Goal: Task Accomplishment & Management: Complete application form

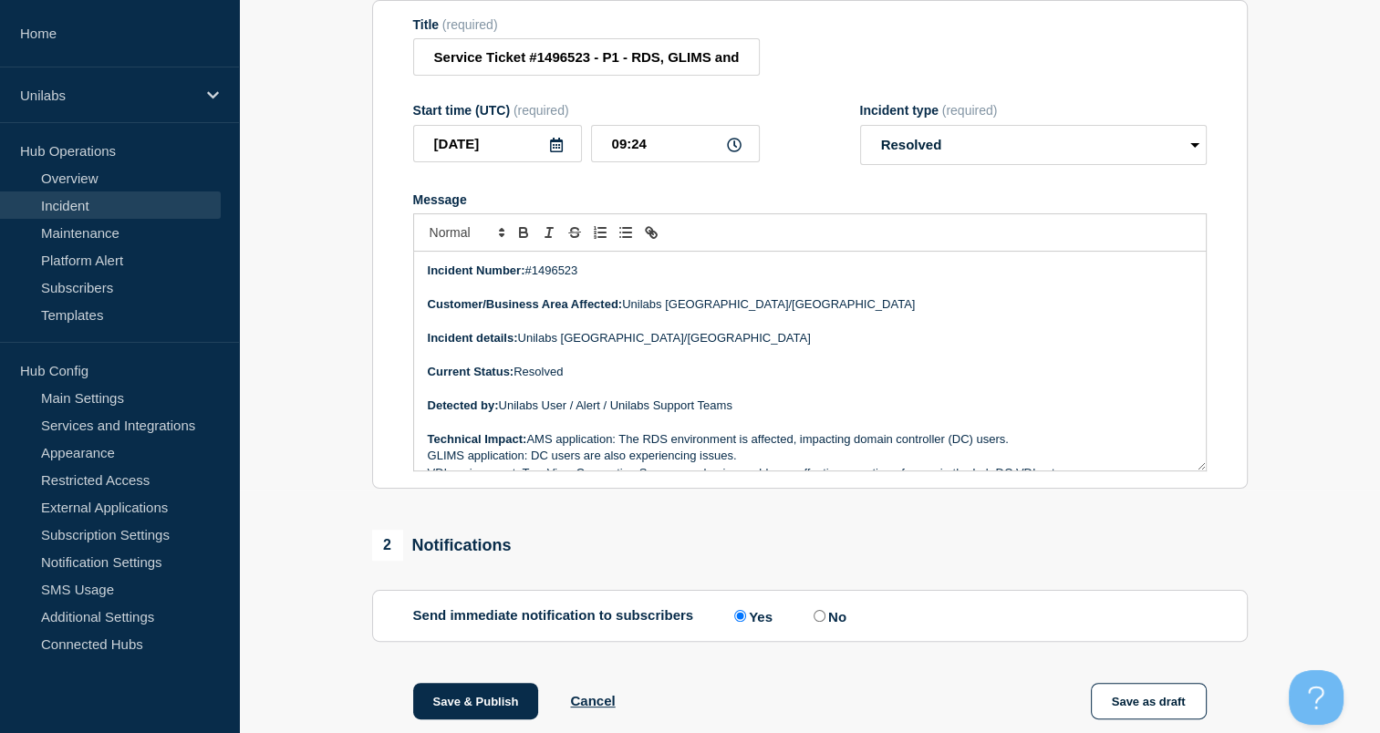
scroll to position [332, 0]
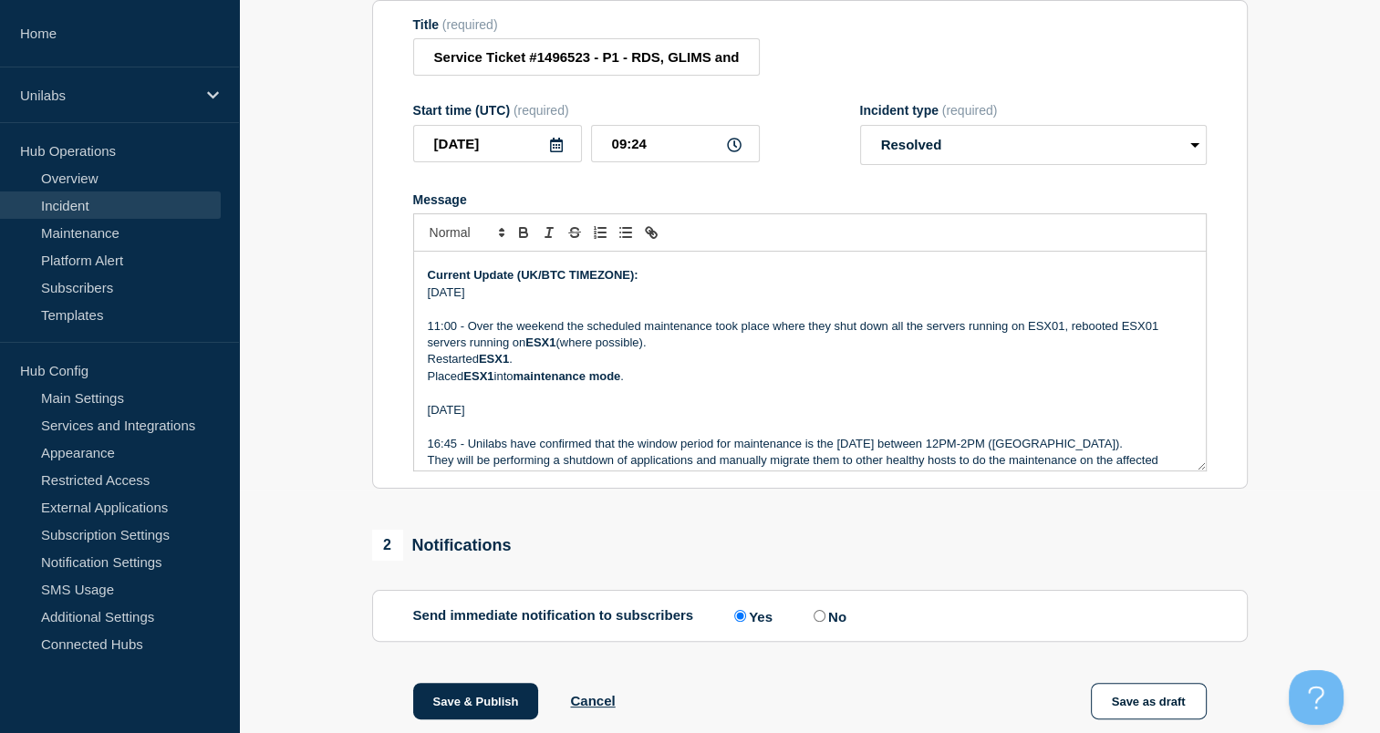
click at [1255, 416] on div "1 Provide details Title (required) Service Ticket #1496523 - P1 - RDS, GLIMS an…" at bounding box center [809, 664] width 896 height 1448
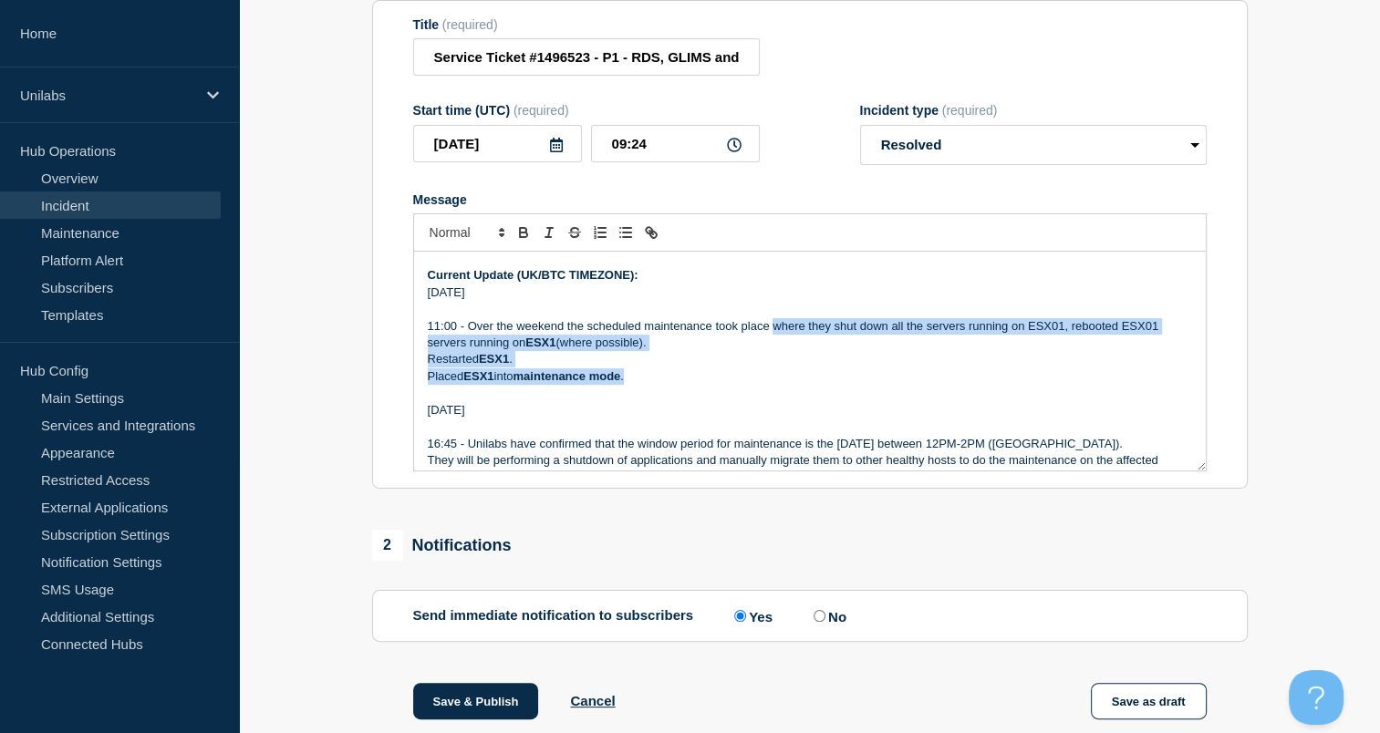
drag, startPoint x: 771, startPoint y: 338, endPoint x: 785, endPoint y: 383, distance: 46.7
click at [785, 383] on div "Incident Number: #1496523 Customer/Business Area Affected: Unilabs [GEOGRAPHIC_…" at bounding box center [810, 361] width 792 height 219
click at [770, 335] on p "11:00 - Over the weekend the scheduled maintenance took place where they shut d…" at bounding box center [810, 326] width 764 height 16
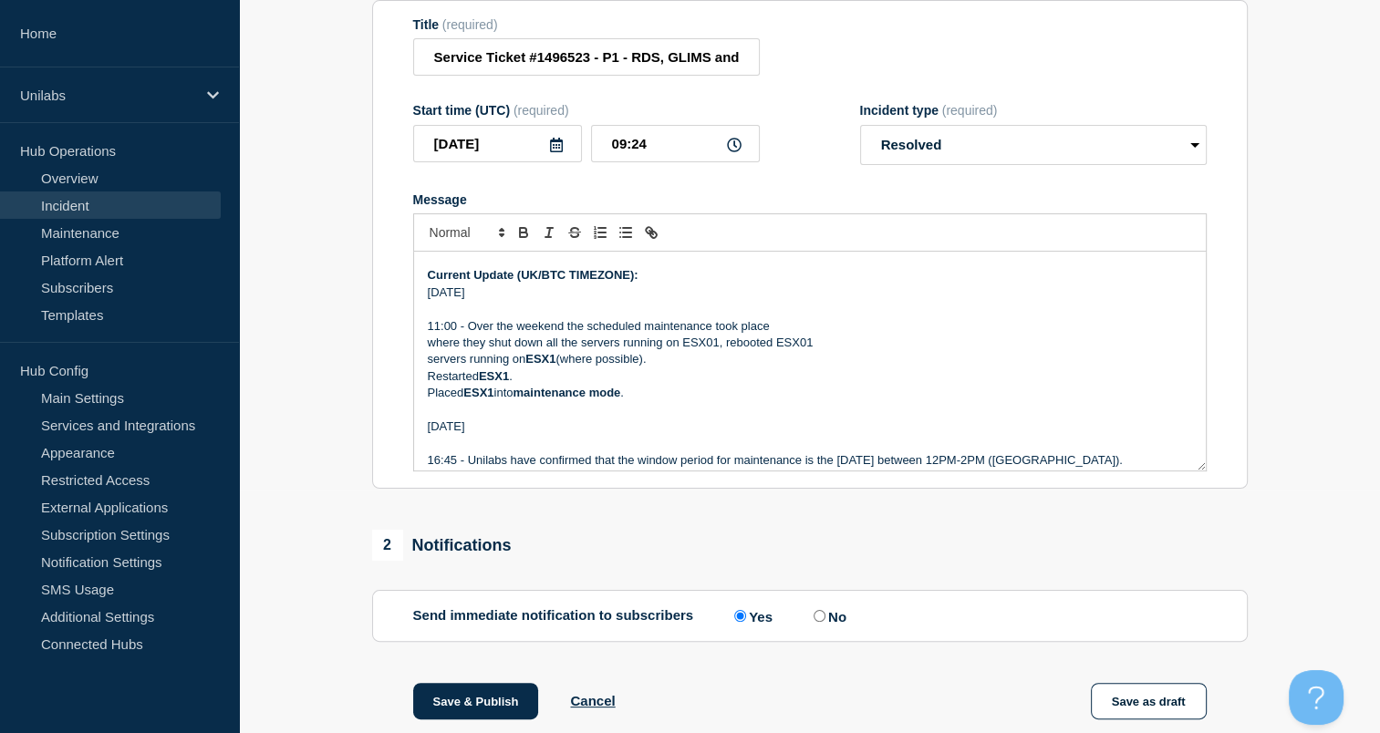
click at [799, 334] on p "11:00 - Over the weekend the scheduled maintenance took place" at bounding box center [810, 326] width 764 height 16
click at [1211, 525] on div "1 Provide details Title (required) Service Ticket #1496523 - P1 - RDS, GLIMS an…" at bounding box center [809, 664] width 896 height 1448
click at [794, 335] on p "11:00 - Over the weekend the scheduled maintenance took place" at bounding box center [810, 326] width 764 height 16
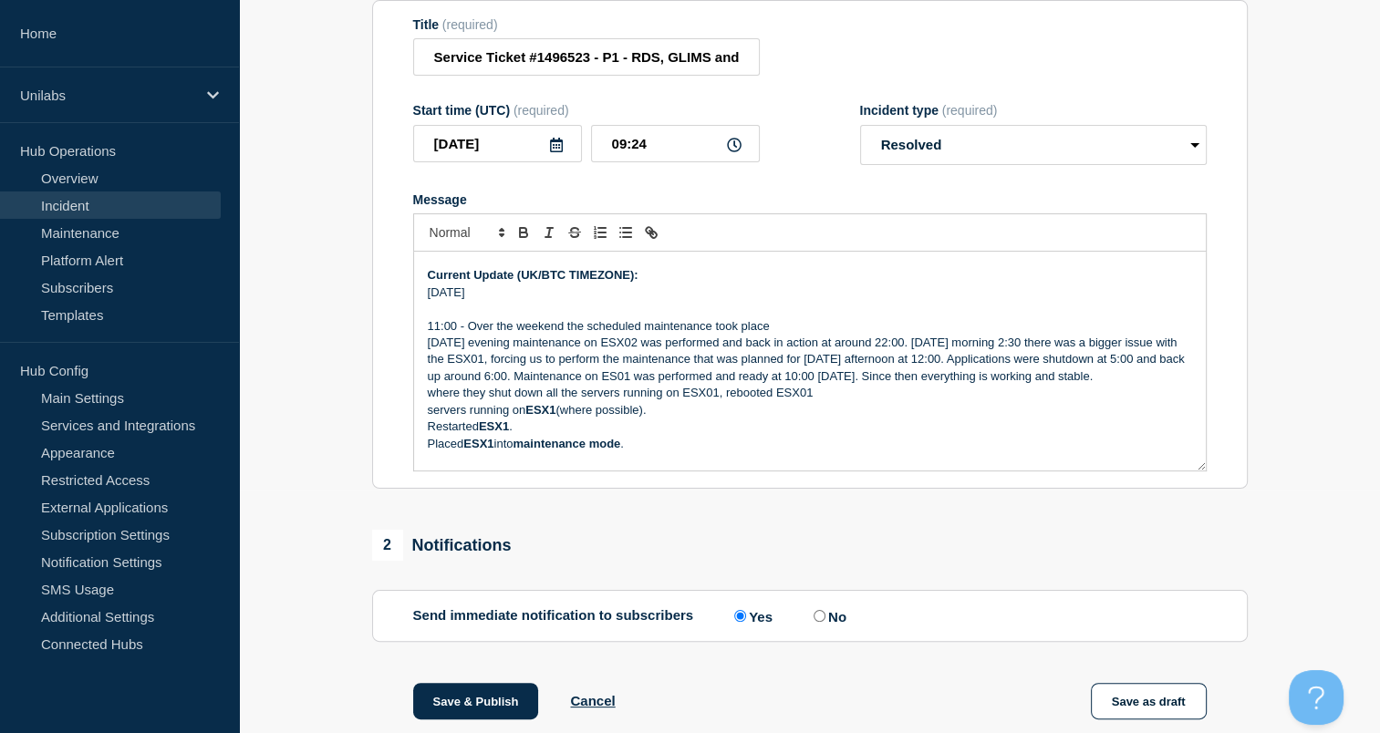
click at [793, 335] on p "11:00 - Over the weekend the scheduled maintenance took place" at bounding box center [810, 326] width 764 height 16
drag, startPoint x: 562, startPoint y: 332, endPoint x: 469, endPoint y: 340, distance: 93.4
click at [469, 335] on p "11:00 - Over the weekend the scheduled maintenance took place on ESX02 succes" at bounding box center [810, 326] width 764 height 16
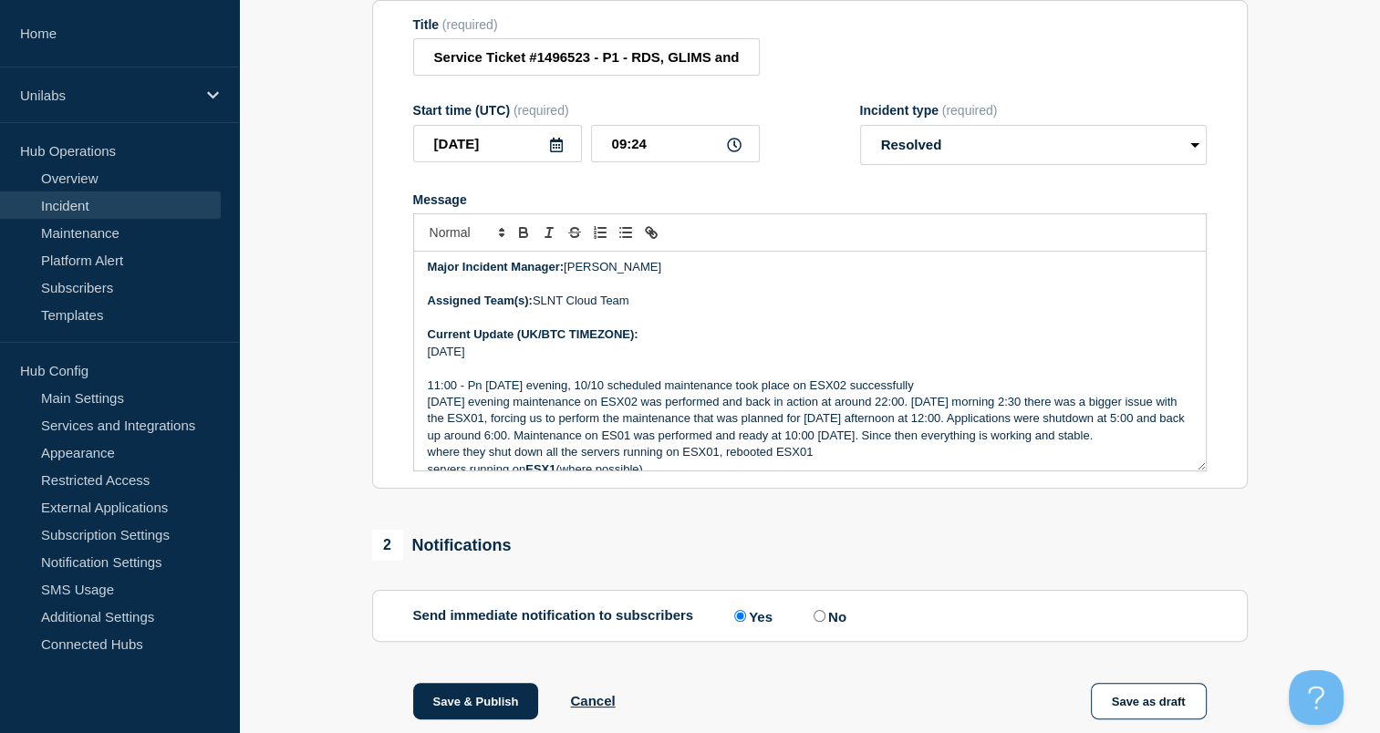
scroll to position [276, 0]
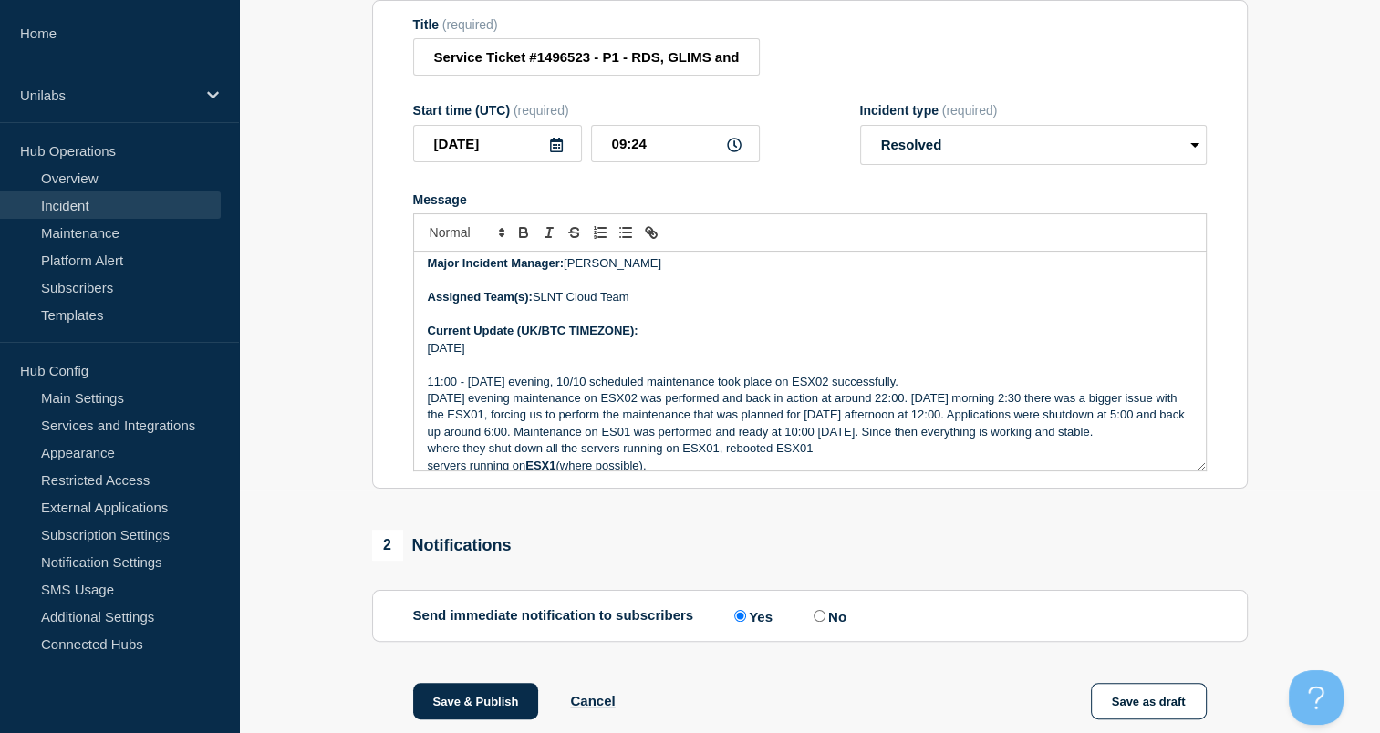
click at [929, 387] on p "11:00 - [DATE] evening, 10/10 scheduled maintenance took place on ESX02 success…" at bounding box center [810, 382] width 764 height 16
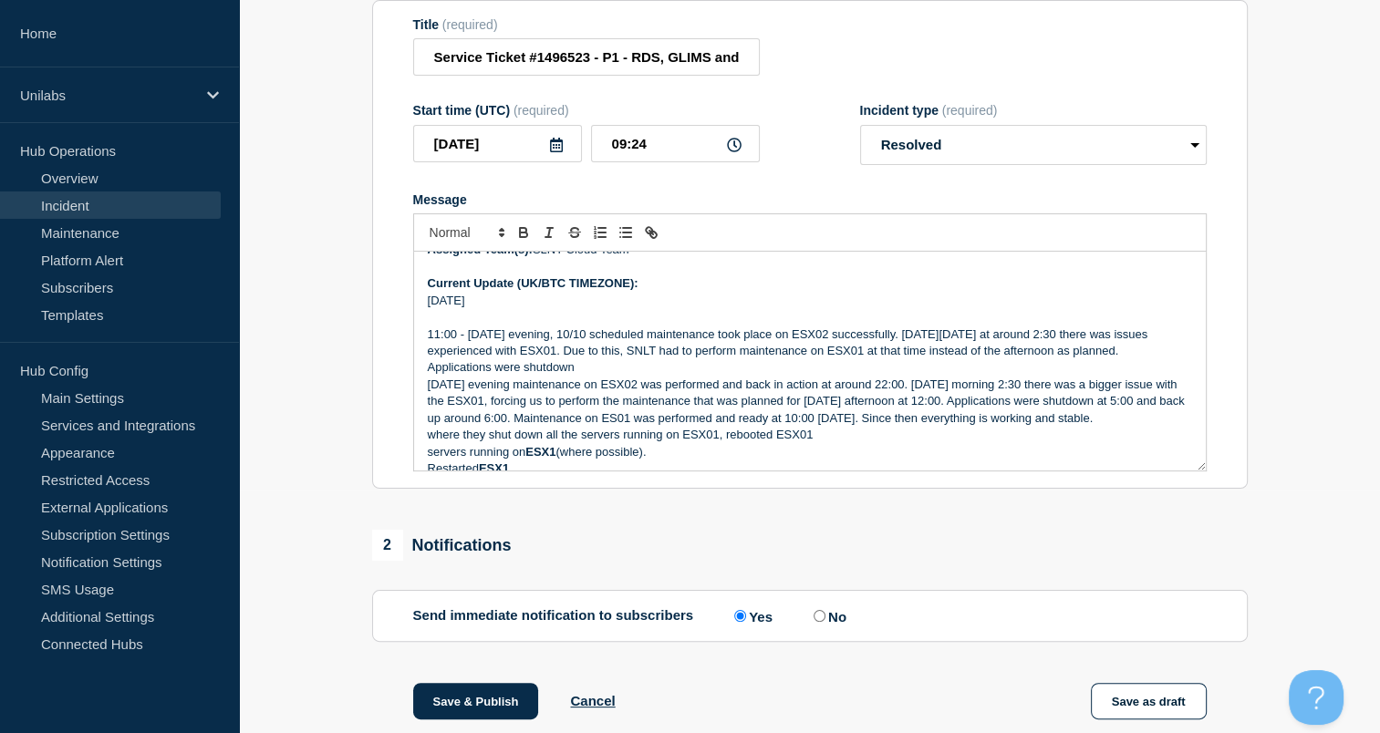
scroll to position [325, 0]
click at [879, 402] on p "[DATE] evening maintenance on ESX02 was performed and back in action at around …" at bounding box center [810, 401] width 764 height 50
click at [802, 426] on p "[DATE] evening maintenance on ESX02 was performed and back in action at around …" at bounding box center [810, 401] width 764 height 50
drag, startPoint x: 574, startPoint y: 376, endPoint x: 423, endPoint y: 373, distance: 151.4
click at [423, 373] on div "Incident Number: #1496523 Customer/Business Area Affected: Unilabs [GEOGRAPHIC_…" at bounding box center [810, 361] width 792 height 219
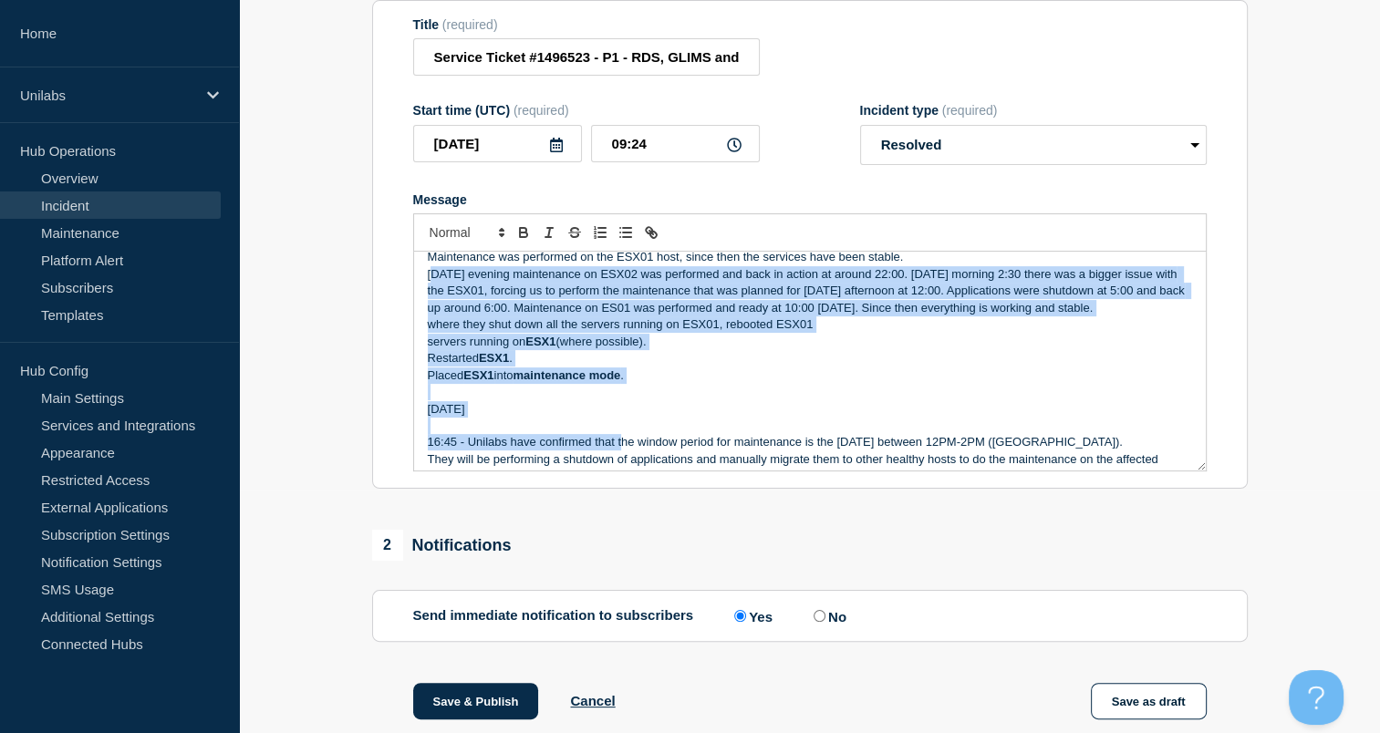
scroll to position [463, 0]
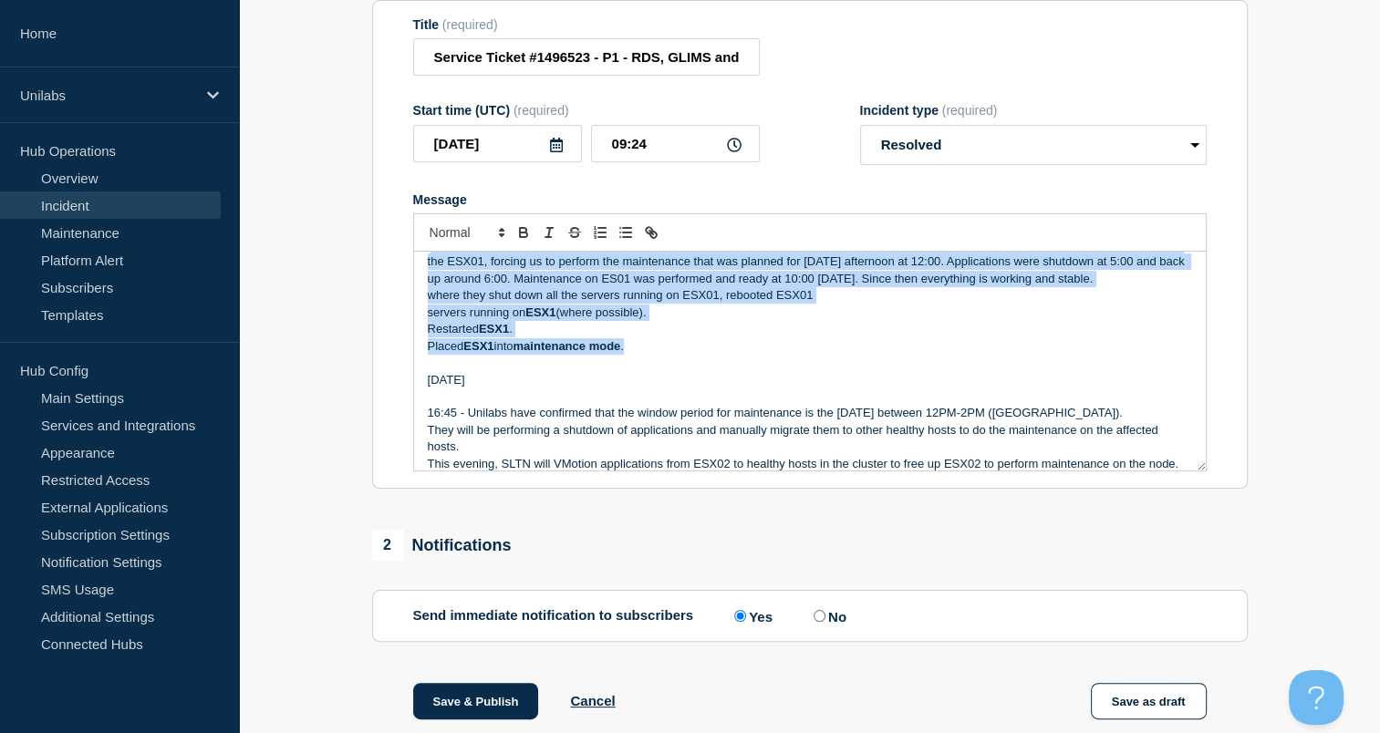
drag, startPoint x: 429, startPoint y: 398, endPoint x: 649, endPoint y: 379, distance: 221.4
click at [649, 379] on div "Incident Number: #1496523 Customer/Business Area Affected: Unilabs [GEOGRAPHIC_…" at bounding box center [810, 361] width 792 height 219
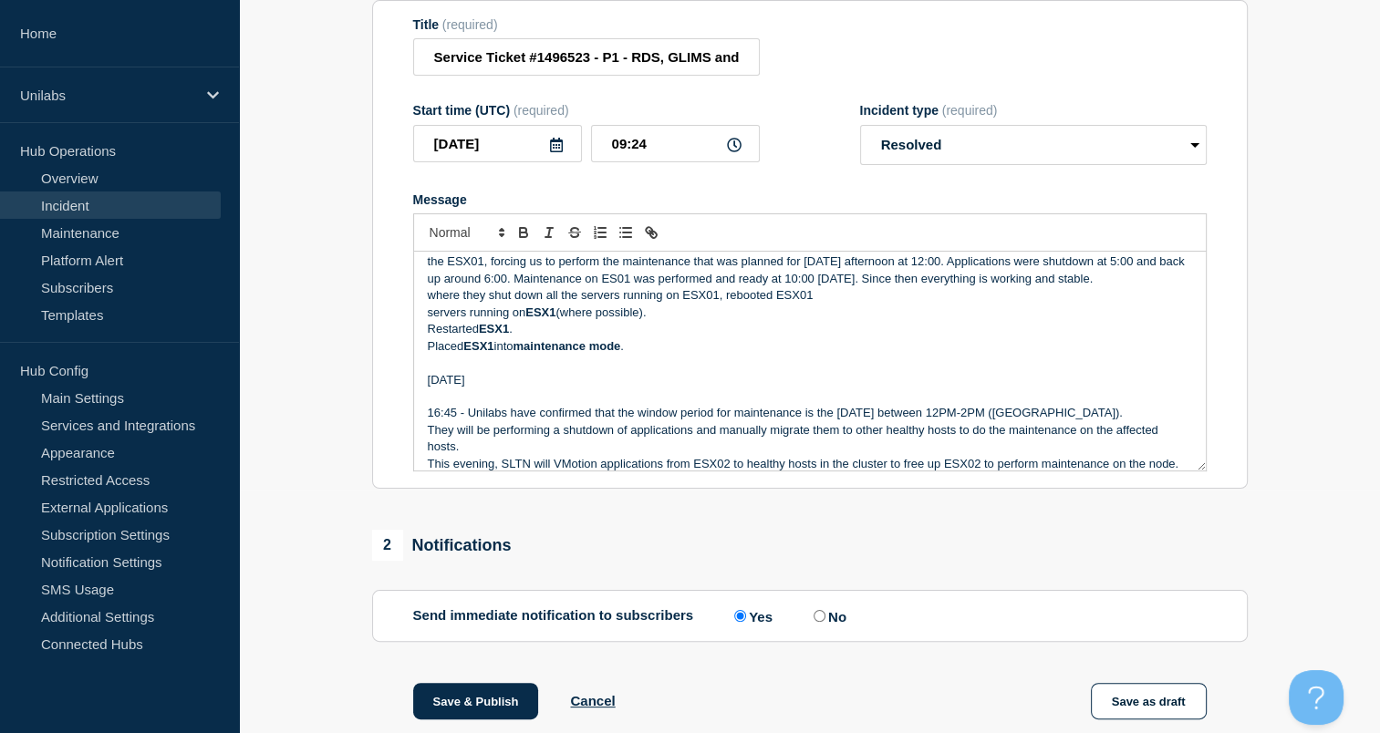
scroll to position [346, 0]
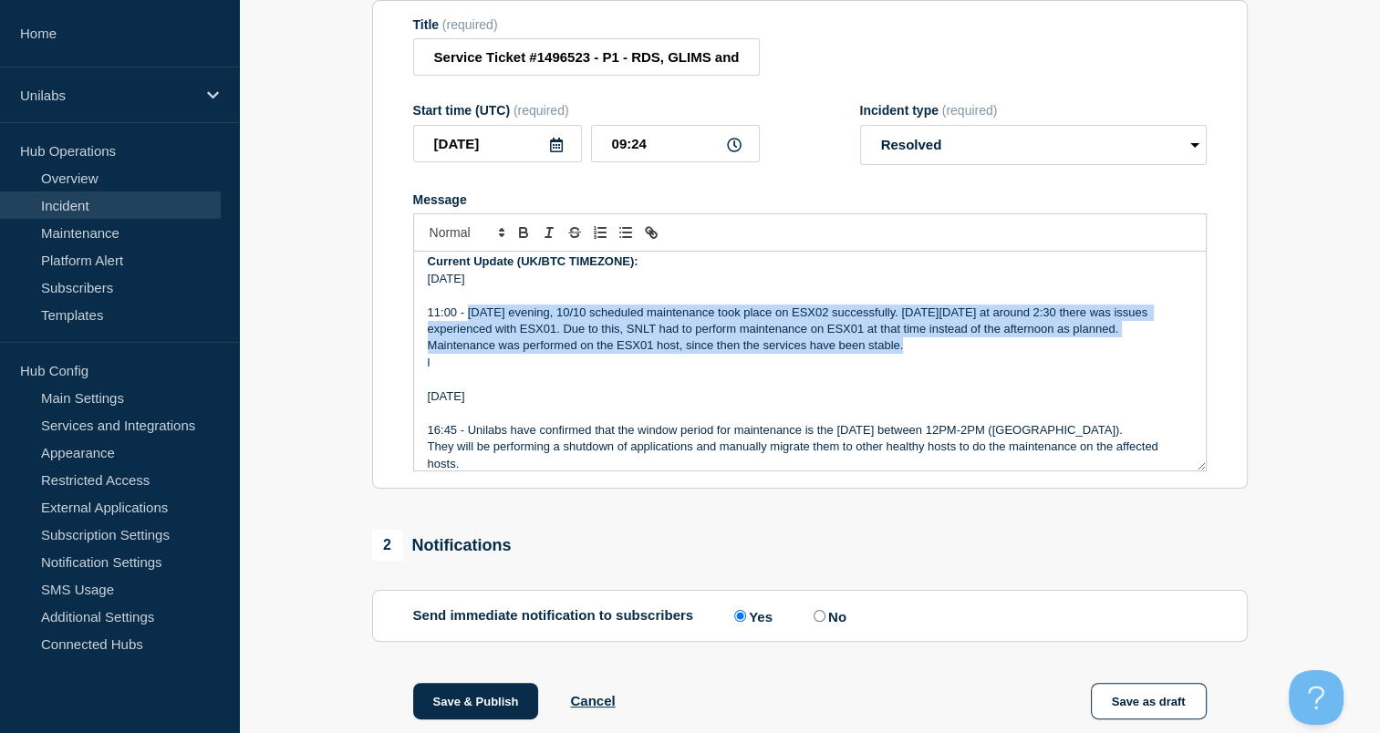
drag, startPoint x: 911, startPoint y: 357, endPoint x: 470, endPoint y: 320, distance: 442.9
click at [470, 320] on div "Incident Number: #1496523 Customer/Business Area Affected: Unilabs [GEOGRAPHIC_…" at bounding box center [810, 361] width 792 height 219
copy div "[DATE] evening, 10/10 scheduled maintenance took place on ESX02 successfully. […"
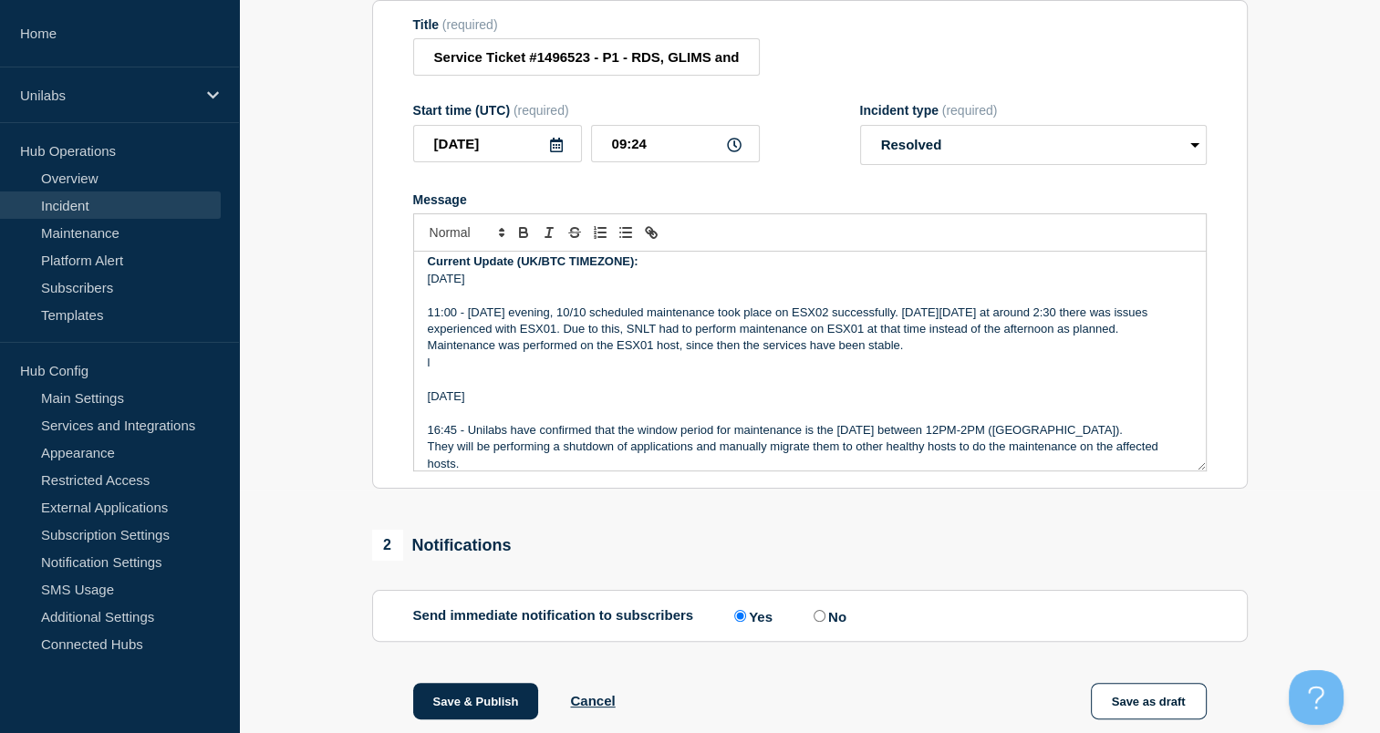
click at [456, 371] on p "l" at bounding box center [810, 363] width 764 height 16
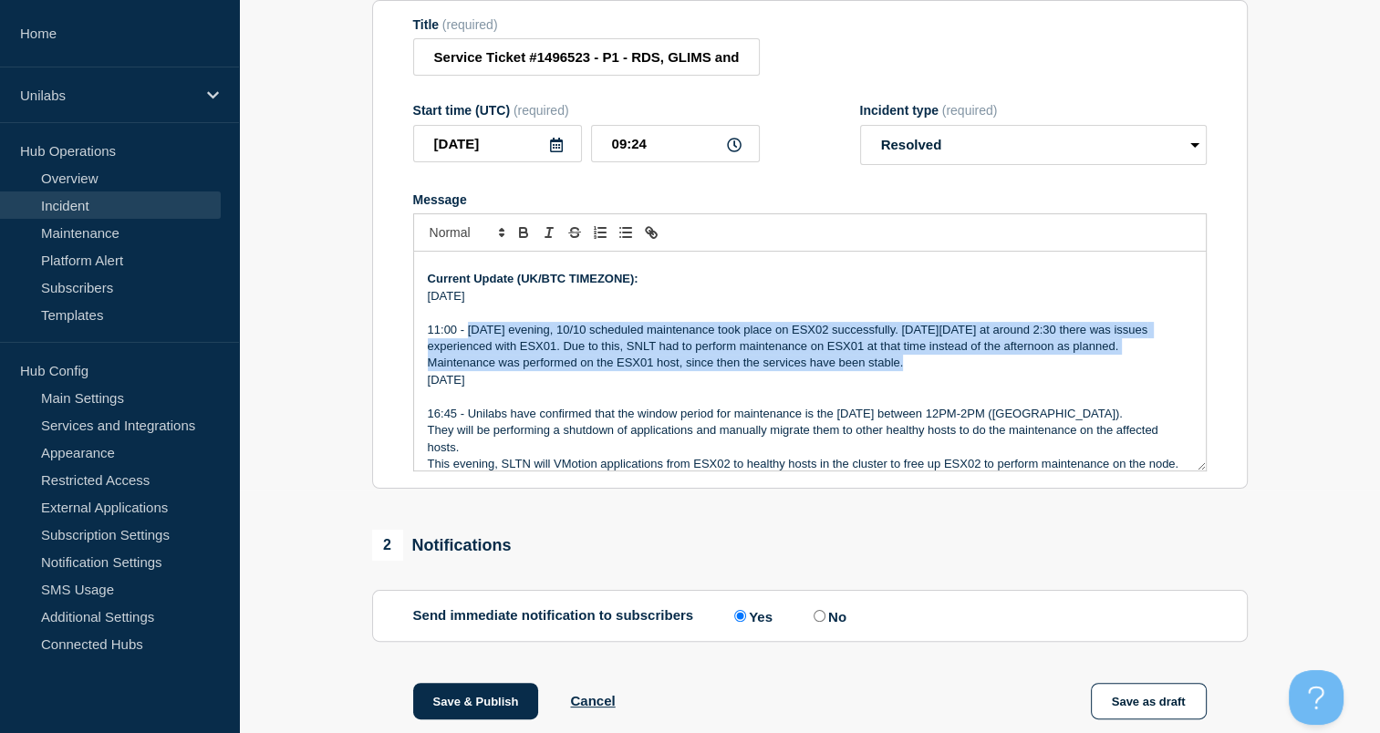
drag, startPoint x: 906, startPoint y: 378, endPoint x: 467, endPoint y: 339, distance: 441.3
click at [467, 339] on div "Incident Number: #1496523 Customer/Business Area Affected: Unilabs [GEOGRAPHIC_…" at bounding box center [810, 361] width 792 height 219
copy div "[DATE] evening, 10/10 scheduled maintenance took place on ESX02 successfully. […"
click at [919, 371] on p "Maintenance was performed on the ESX01 host, since then the services have been …" at bounding box center [810, 363] width 764 height 16
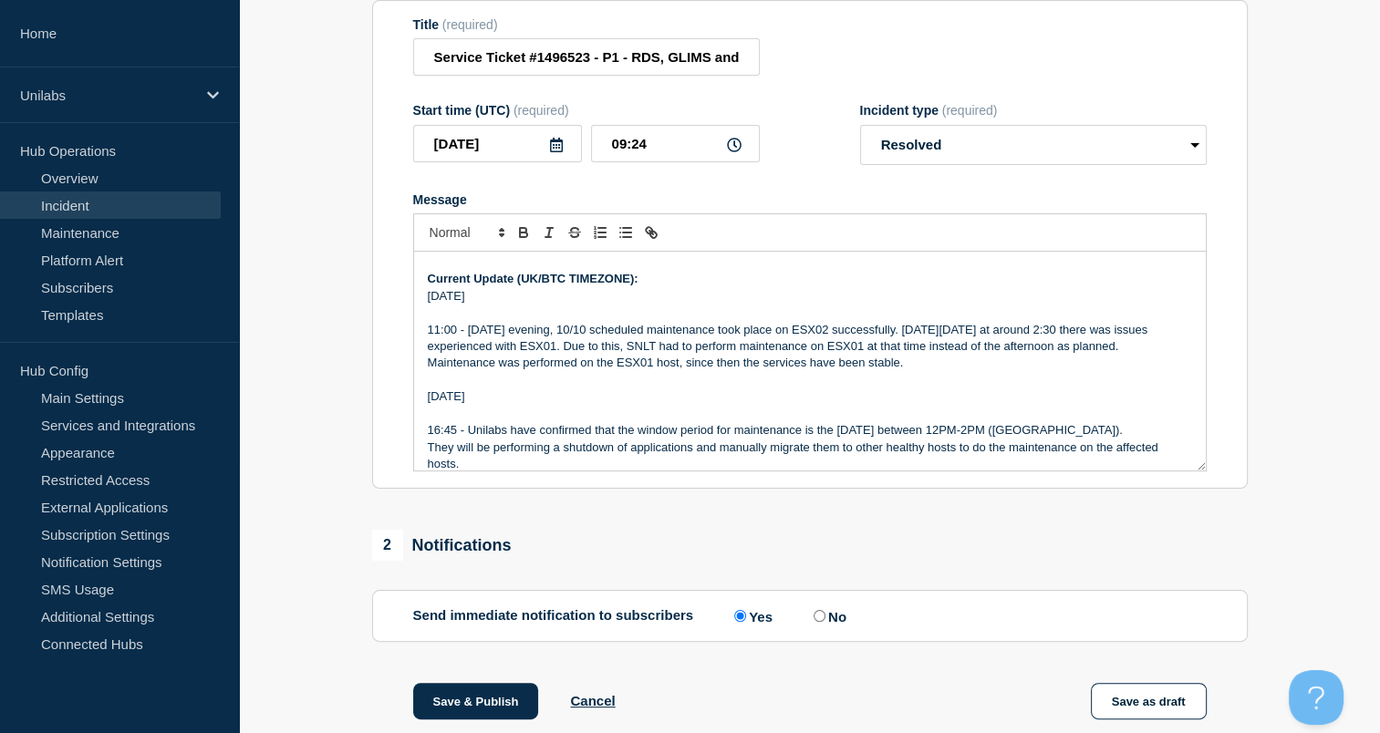
click at [467, 341] on p "11:00 - [DATE] evening, 10/10 scheduled maintenance took place on ESX02 success…" at bounding box center [810, 339] width 764 height 34
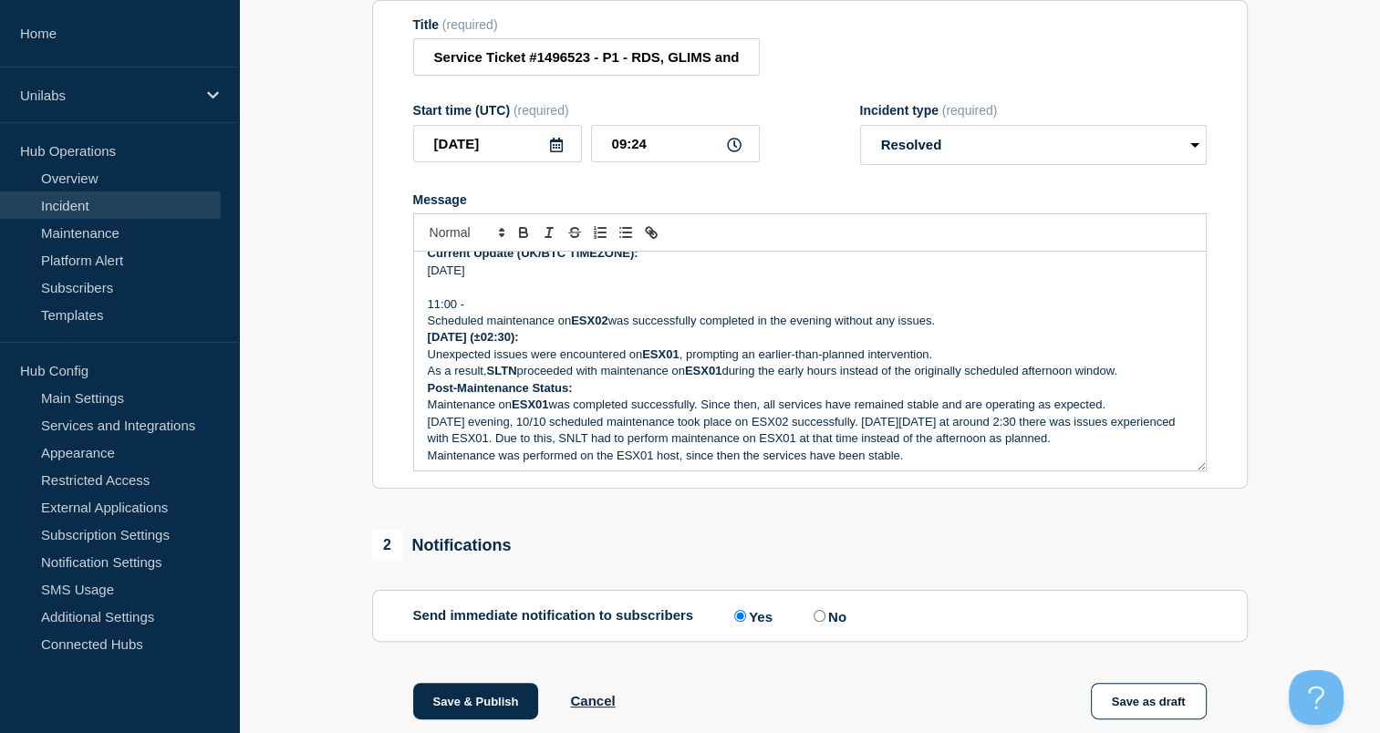
scroll to position [354, 0]
click at [496, 313] on p "11:00 -" at bounding box center [810, 304] width 764 height 16
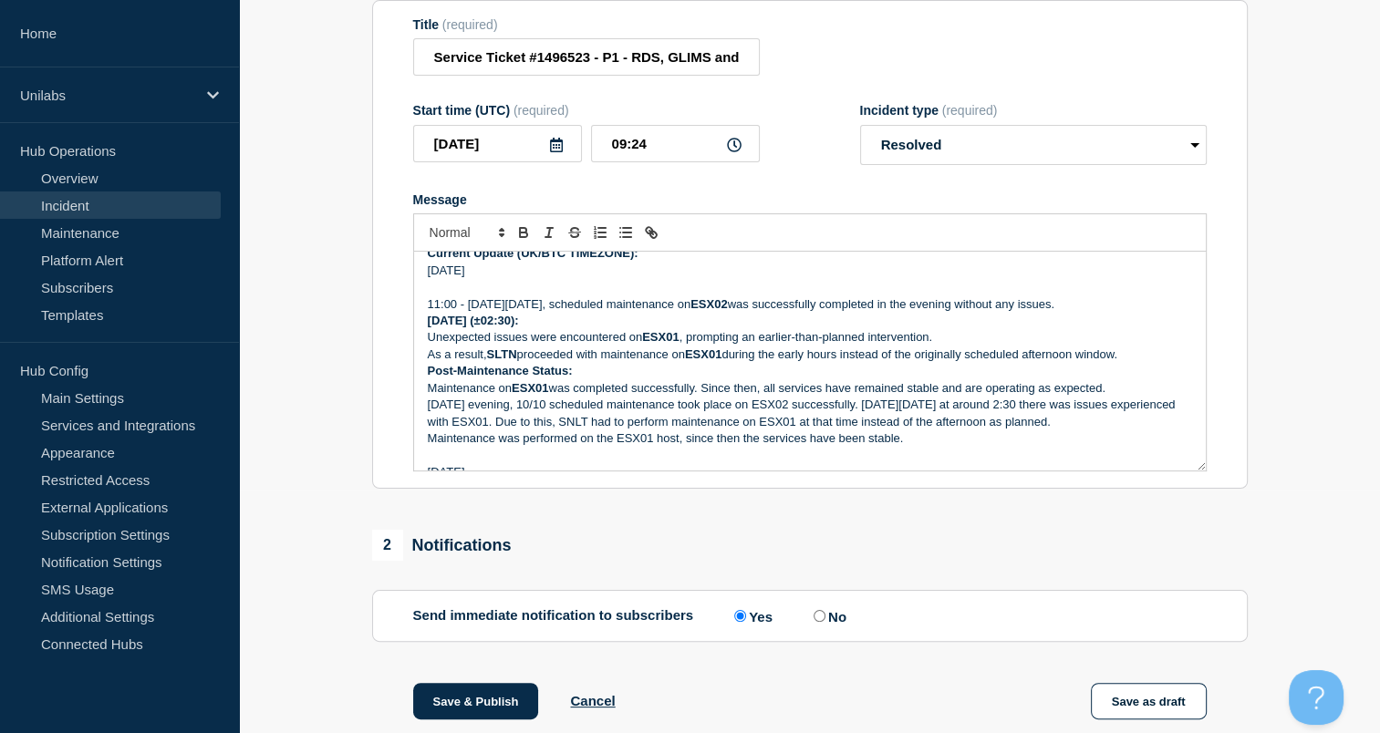
click at [592, 329] on p "[DATE] (±02:30):" at bounding box center [810, 321] width 764 height 16
click at [423, 330] on div "Incident Number: #1496523 Customer/Business Area Affected: Unilabs [GEOGRAPHIC_…" at bounding box center [810, 361] width 792 height 219
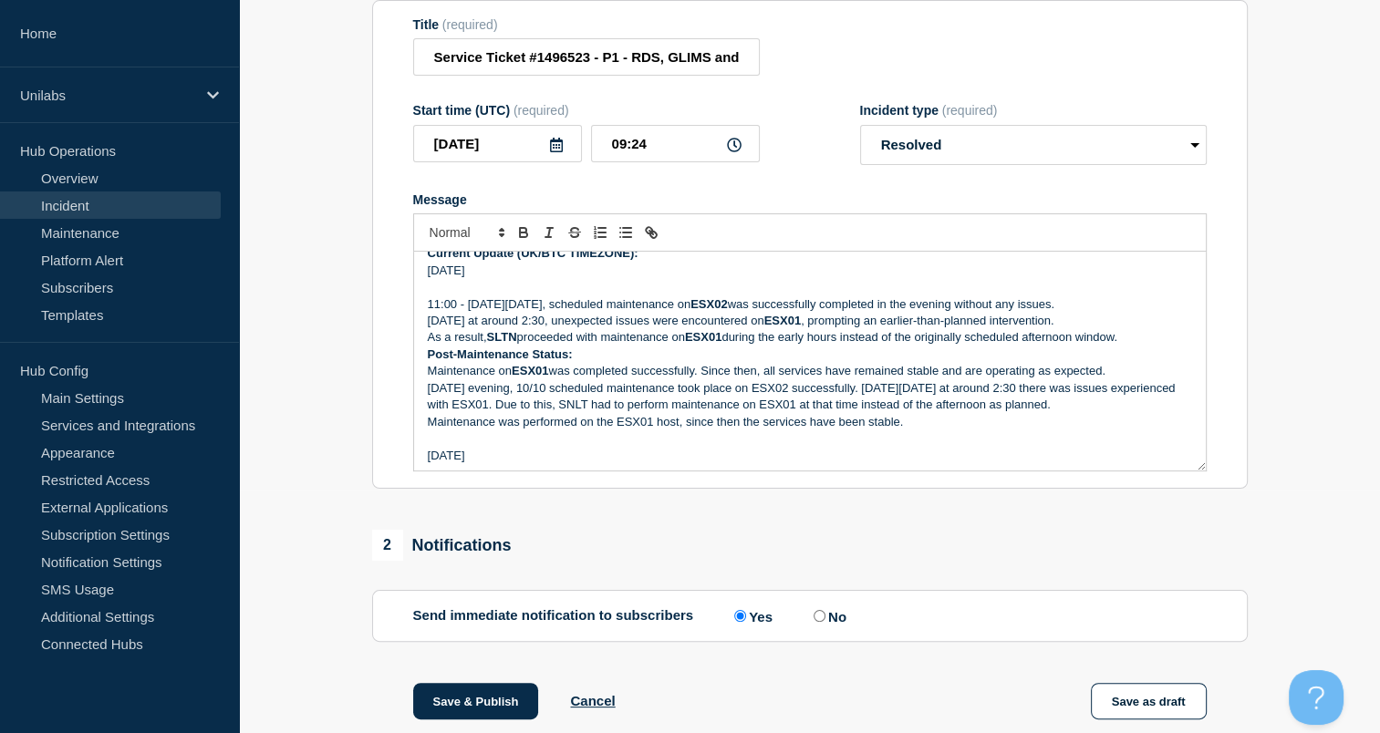
click at [727, 311] on strong "ESX02" at bounding box center [708, 304] width 36 height 14
click at [727, 311] on strong "02" at bounding box center [720, 304] width 13 height 14
click at [816, 346] on p "As a result, SLTN proceeded with maintenance on ESX01 during the early hours in…" at bounding box center [810, 337] width 764 height 16
click at [429, 346] on p "As a result, SLTN proceeded with maintenance on ESX01 during the early hours in…" at bounding box center [810, 337] width 764 height 16
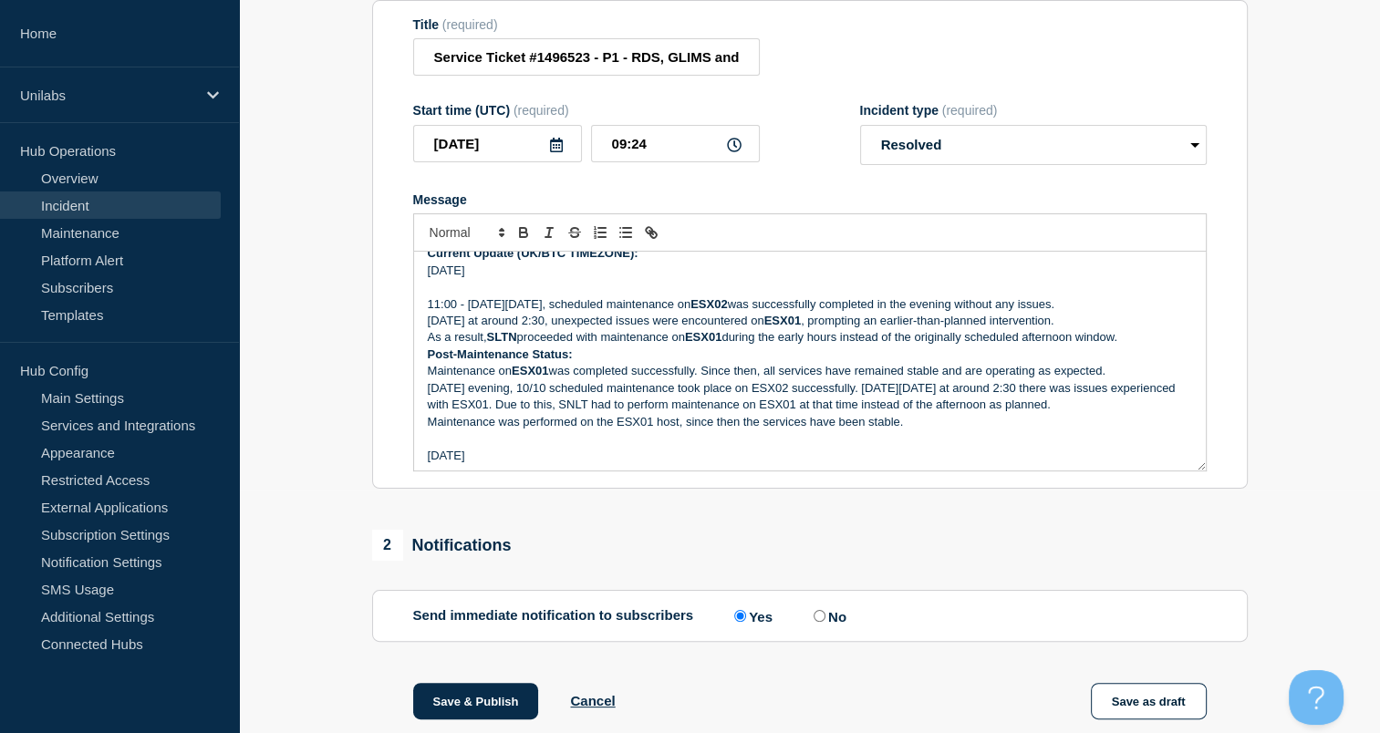
click at [428, 361] on strong "Post-Maintenance Status:" at bounding box center [500, 354] width 145 height 14
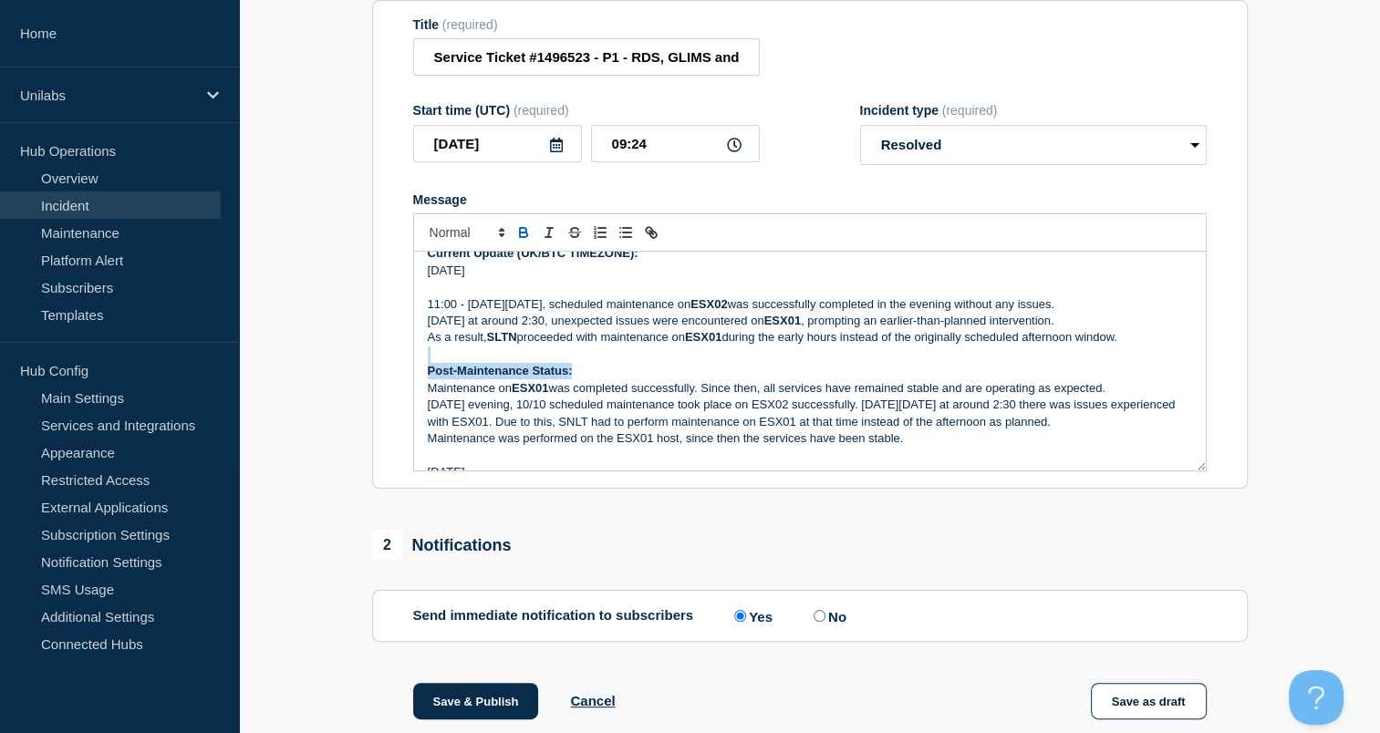
drag, startPoint x: 570, startPoint y: 380, endPoint x: 441, endPoint y: 368, distance: 129.1
click at [441, 368] on div "Incident Number: #1496523 Customer/Business Area Affected: Unilabs [GEOGRAPHIC_…" at bounding box center [810, 361] width 792 height 219
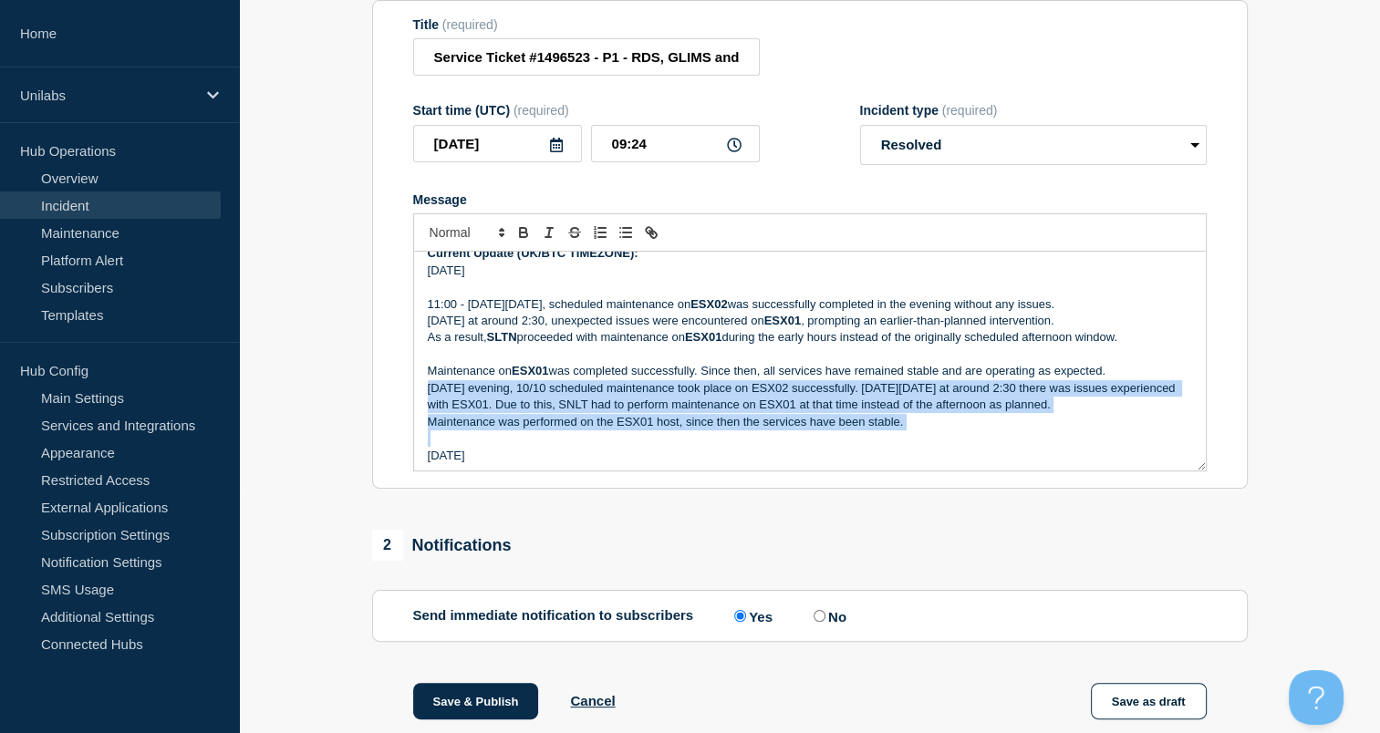
drag, startPoint x: 907, startPoint y: 443, endPoint x: 429, endPoint y: 403, distance: 479.5
click at [429, 403] on div "Incident Number: #1496523 Customer/Business Area Affected: Unilabs [GEOGRAPHIC_…" at bounding box center [810, 361] width 792 height 219
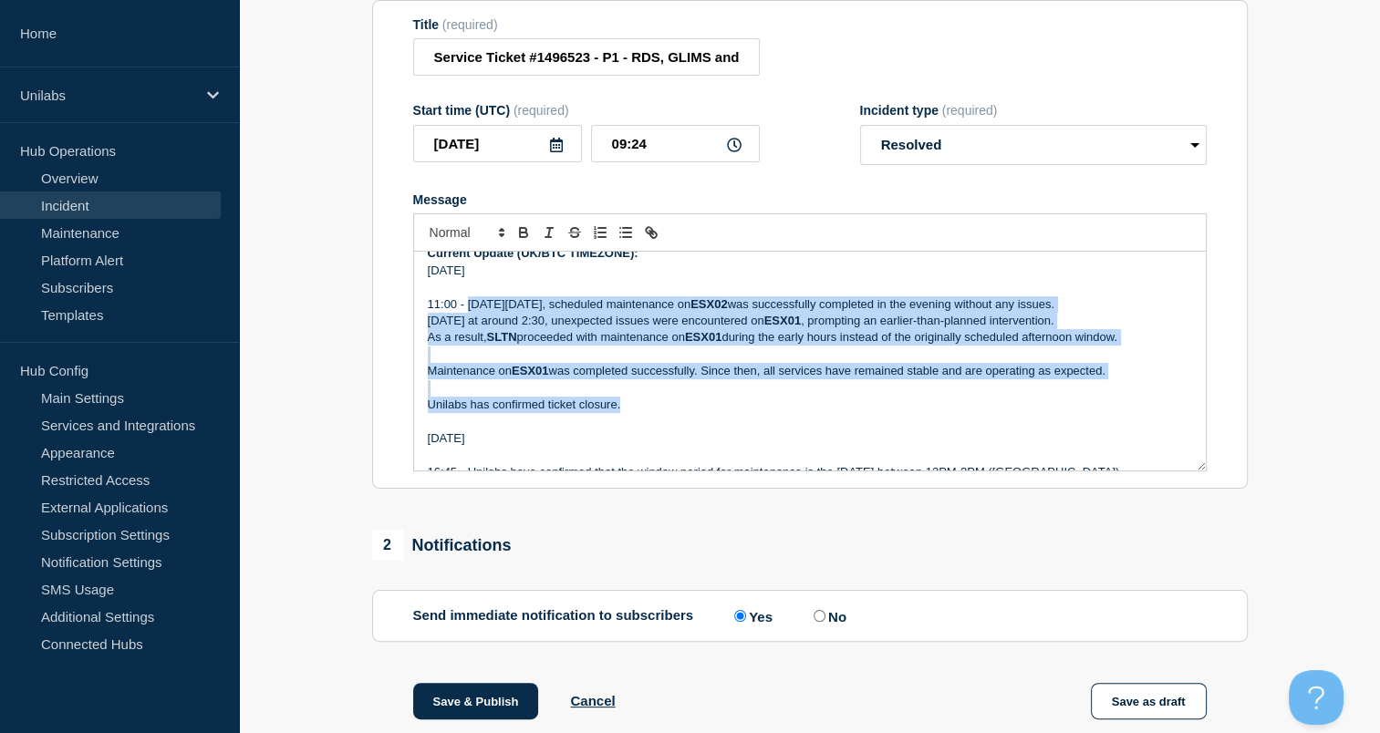
drag, startPoint x: 631, startPoint y: 412, endPoint x: 465, endPoint y: 315, distance: 192.5
click at [465, 315] on div "Incident Number: #1496523 Customer/Business Area Affected: Unilabs [GEOGRAPHIC_…" at bounding box center [810, 361] width 792 height 219
copy div "[DATE][DATE], scheduled maintenance on ESX02 was successfully completed in the …"
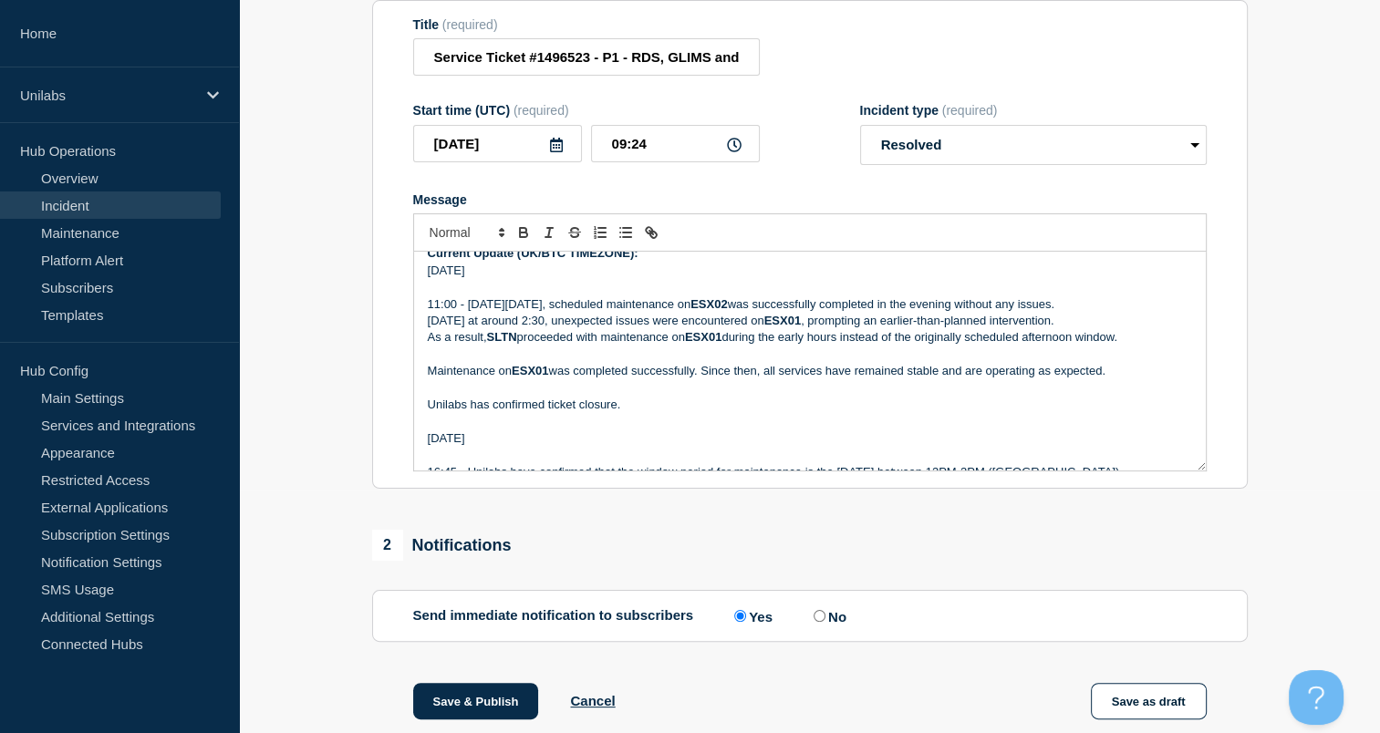
click at [631, 536] on div "1 Provide details Title (required) Service Ticket #1496523 - P1 - RDS, GLIMS an…" at bounding box center [809, 664] width 896 height 1448
drag, startPoint x: 573, startPoint y: 533, endPoint x: 547, endPoint y: 529, distance: 25.9
click at [547, 529] on div "1 Provide details Title (required) Service Ticket #1496523 - P1 - RDS, GLIMS an…" at bounding box center [809, 664] width 896 height 1448
click at [1259, 514] on section "1 Provide details Title (required) Service Ticket #1496523 - P1 - RDS, GLIMS an…" at bounding box center [809, 664] width 1141 height 1448
click at [193, 706] on aside "Home Unilabs Hub Operations Overview Incident Maintenance Platform Alert Subscr…" at bounding box center [119, 366] width 239 height 733
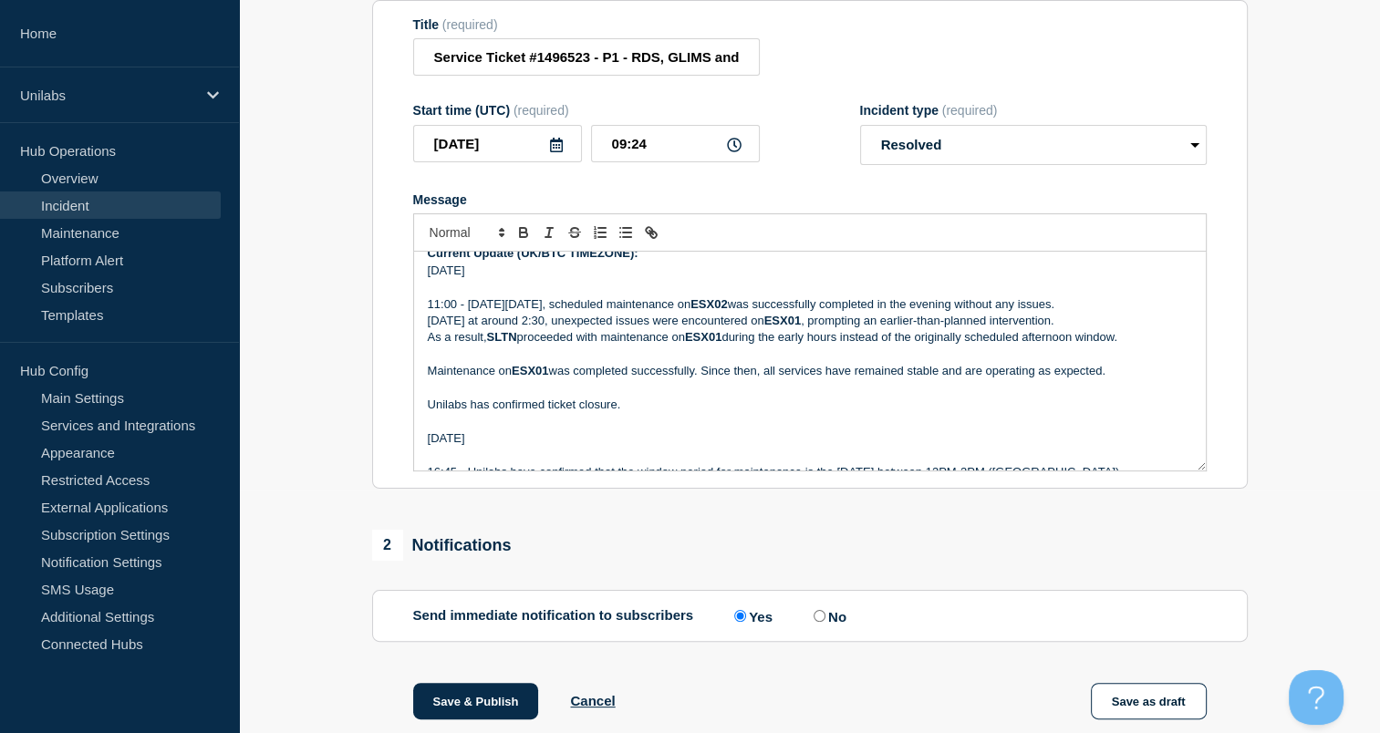
click at [316, 605] on section "1 Provide details Title (required) Service Ticket #1496523 - P1 - RDS, GLIMS an…" at bounding box center [809, 664] width 1141 height 1448
click at [633, 535] on div "1 Provide details Title (required) Service Ticket #1496523 - P1 - RDS, GLIMS an…" at bounding box center [809, 664] width 896 height 1448
drag, startPoint x: 655, startPoint y: 541, endPoint x: 602, endPoint y: 544, distance: 53.0
click at [602, 544] on div "2 Notifications" at bounding box center [809, 545] width 875 height 31
drag, startPoint x: 633, startPoint y: 503, endPoint x: 602, endPoint y: 504, distance: 31.0
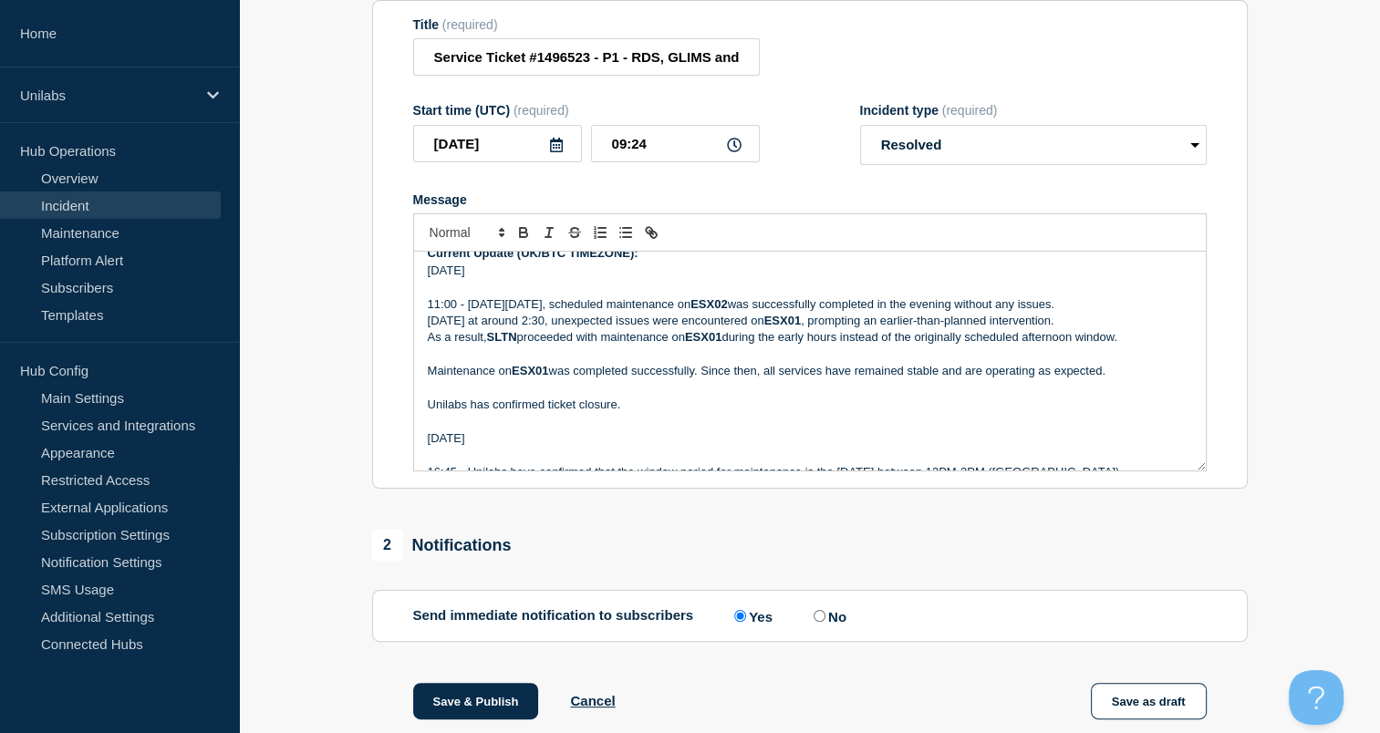
click at [602, 504] on div "1 Provide details Title (required) Service Ticket #1496523 - P1 - RDS, GLIMS an…" at bounding box center [809, 664] width 896 height 1448
click at [539, 363] on p "Message" at bounding box center [810, 355] width 764 height 16
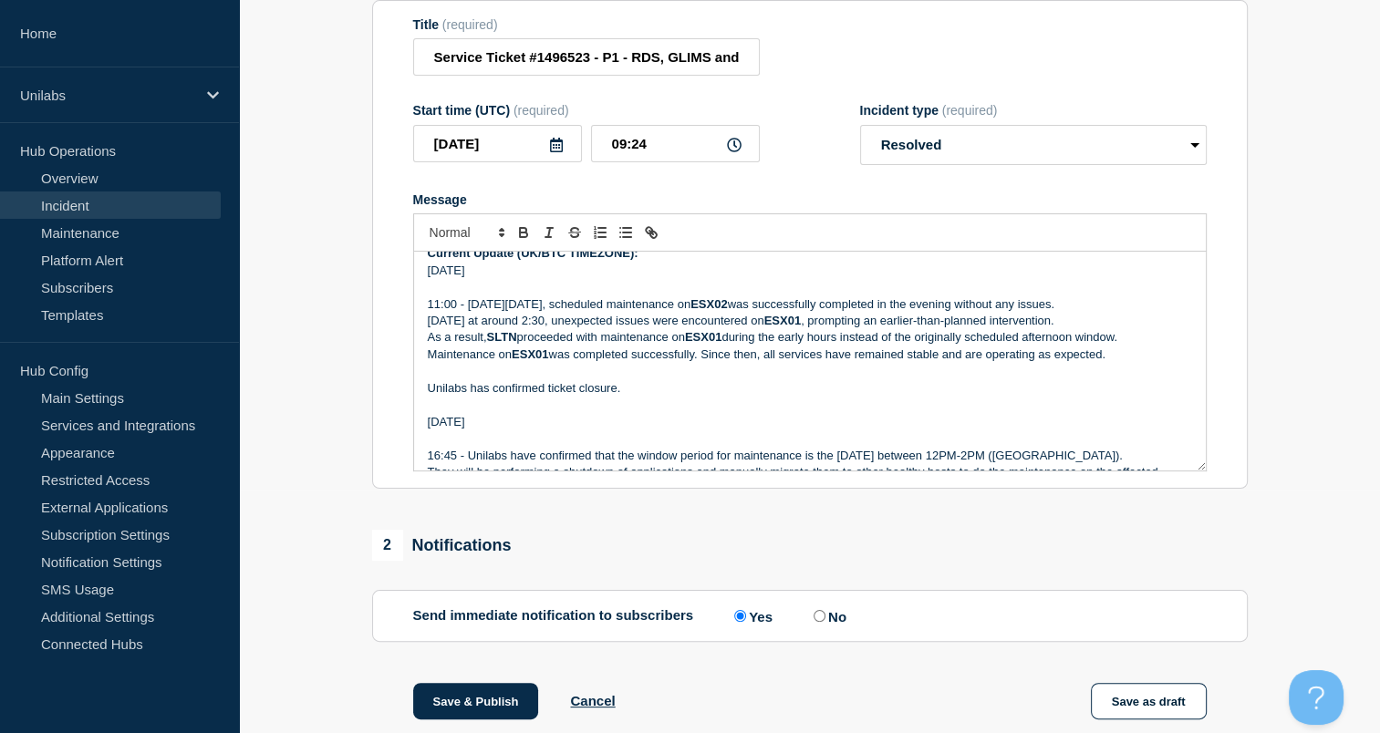
click at [526, 378] on p "Message" at bounding box center [810, 371] width 764 height 16
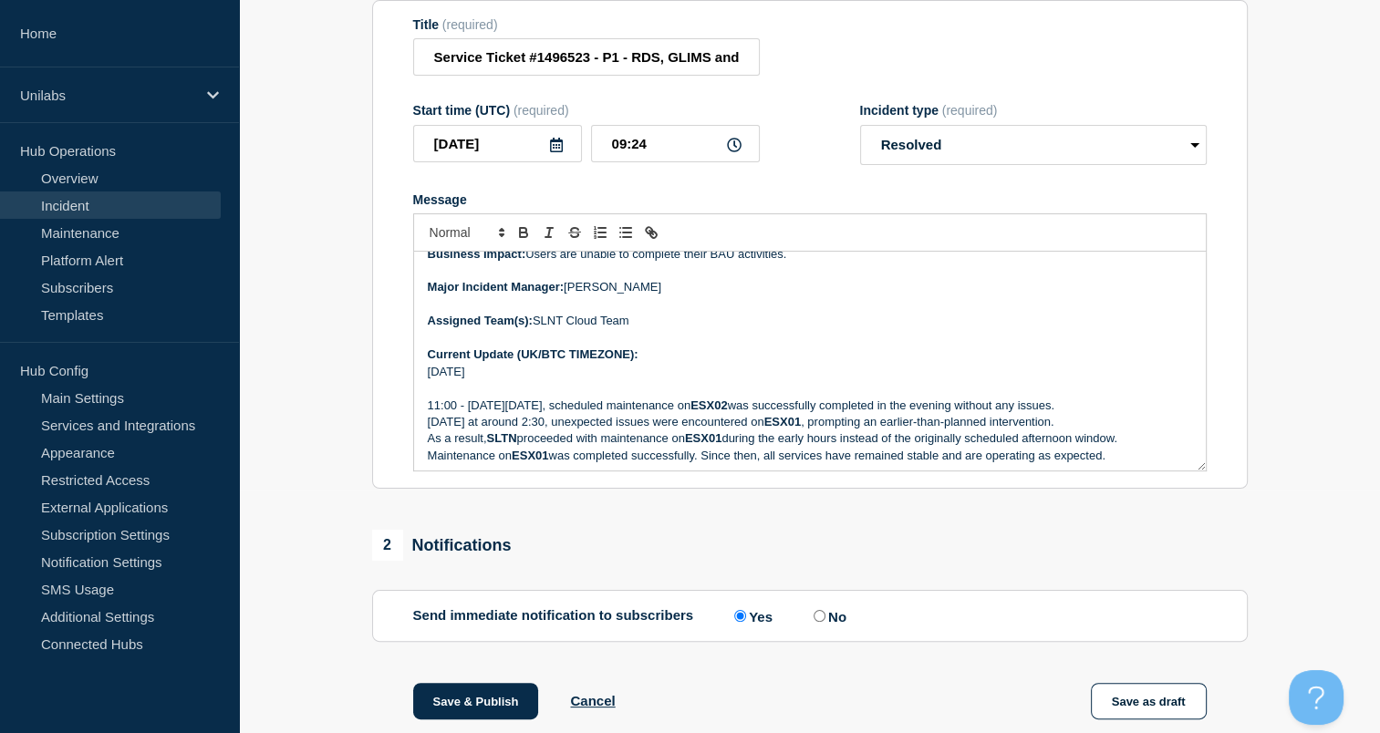
scroll to position [252, 0]
click at [792, 534] on div "1 Provide details Title (required) Service Ticket #1496523 - P1 - RDS, GLIMS an…" at bounding box center [809, 664] width 896 height 1448
click at [183, 667] on li "Hub Config Main Settings Services and Integrations Appearance Restricted Access…" at bounding box center [119, 514] width 239 height 315
click at [1130, 559] on div "2 Notifications" at bounding box center [809, 545] width 875 height 31
click at [336, 416] on section "1 Provide details Title (required) Service Ticket #1496523 - P1 - RDS, GLIMS an…" at bounding box center [809, 664] width 1141 height 1448
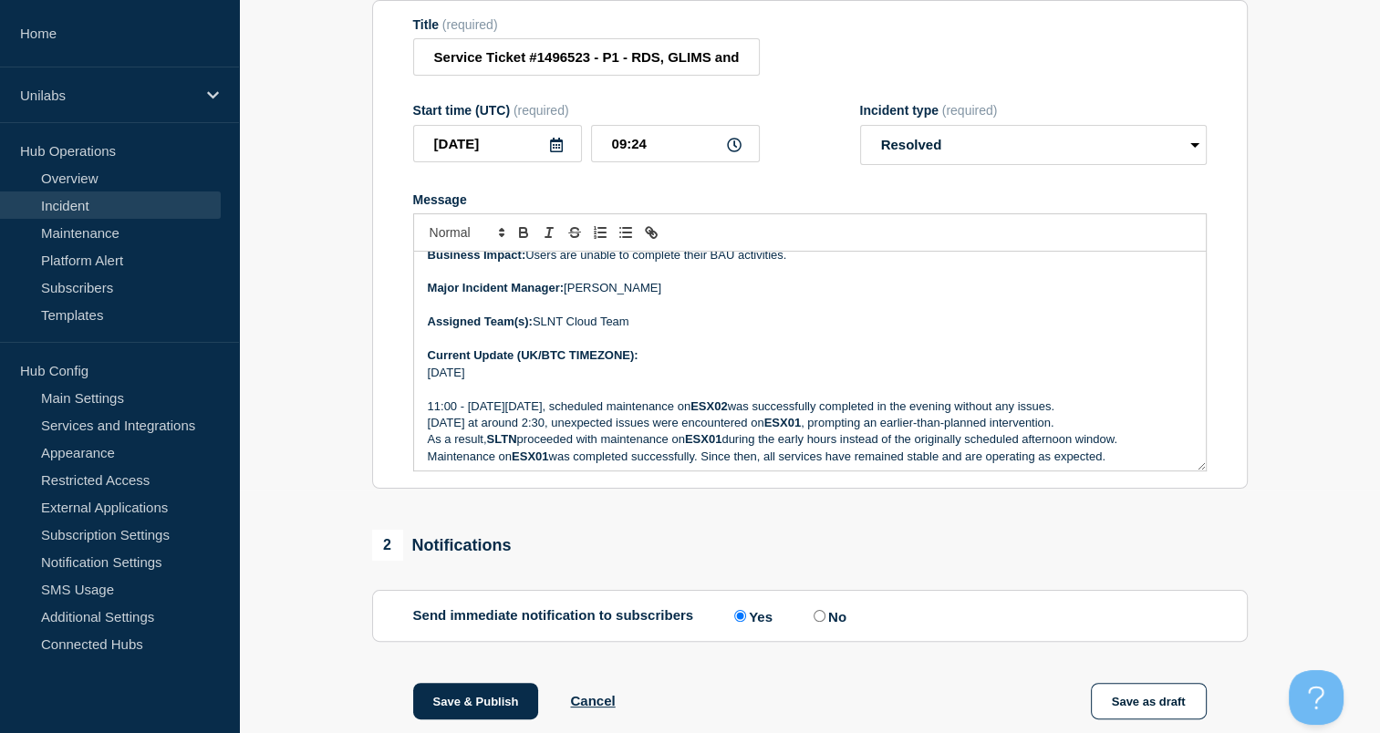
drag, startPoint x: 328, startPoint y: 401, endPoint x: 264, endPoint y: 412, distance: 64.8
click at [264, 412] on section "1 Provide details Title (required) Service Ticket #1496523 - P1 - RDS, GLIMS an…" at bounding box center [809, 664] width 1141 height 1448
drag, startPoint x: 317, startPoint y: 409, endPoint x: 291, endPoint y: 415, distance: 27.2
click at [291, 415] on section "1 Provide details Title (required) Service Ticket #1496523 - P1 - RDS, GLIMS an…" at bounding box center [809, 664] width 1141 height 1448
drag, startPoint x: 349, startPoint y: 416, endPoint x: 336, endPoint y: 438, distance: 25.8
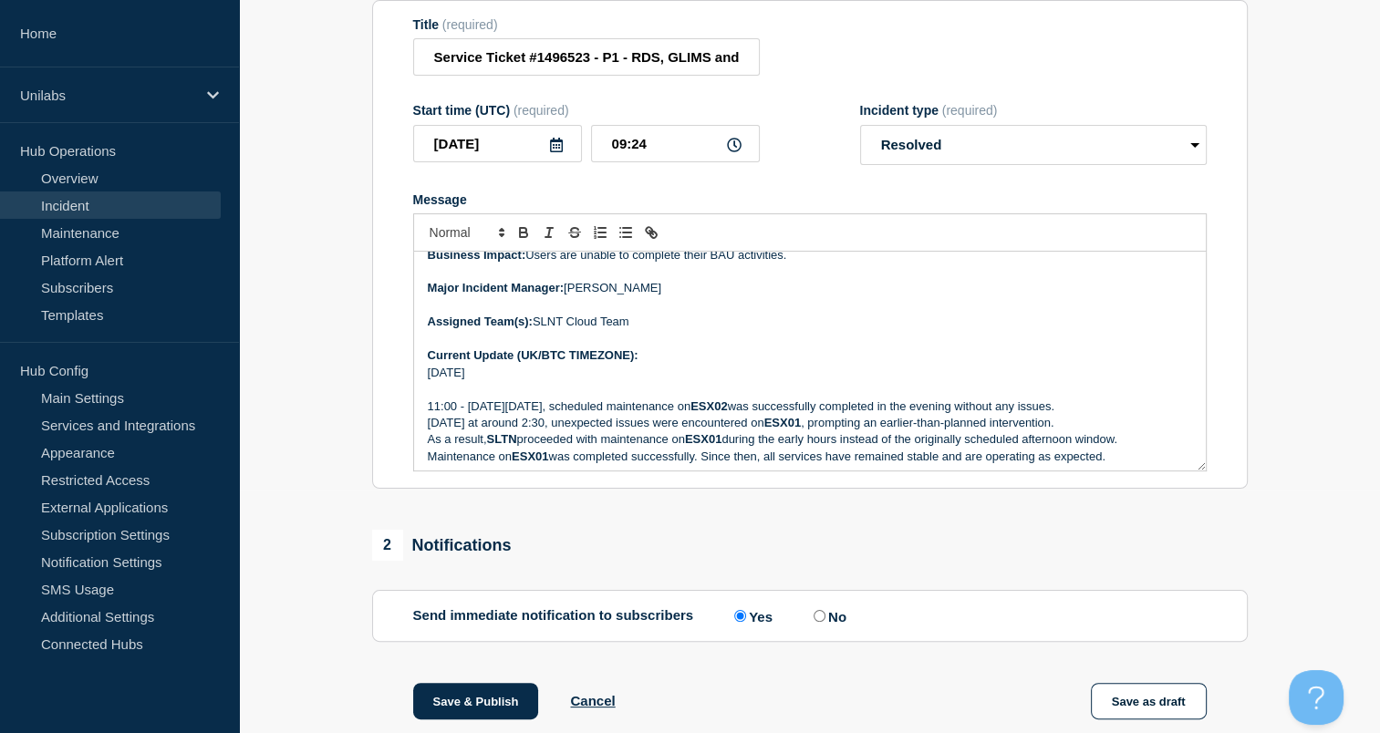
click at [336, 438] on section "1 Provide details Title (required) Service Ticket #1496523 - P1 - RDS, GLIMS an…" at bounding box center [809, 664] width 1141 height 1448
click at [100, 701] on aside "Home Unilabs Hub Operations Overview Incident Maintenance Platform Alert Subscr…" at bounding box center [119, 366] width 239 height 733
click at [339, 436] on section "1 Provide details Title (required) Service Ticket #1496523 - P1 - RDS, GLIMS an…" at bounding box center [809, 664] width 1141 height 1448
click at [372, 352] on section "Title (required) Service Ticket #1496523 - P1 - RDS, GLIMS and VDI are disconne…" at bounding box center [809, 245] width 875 height 490
click at [321, 551] on section "1 Provide details Title (required) Service Ticket #1496523 - P1 - RDS, GLIMS an…" at bounding box center [809, 664] width 1141 height 1448
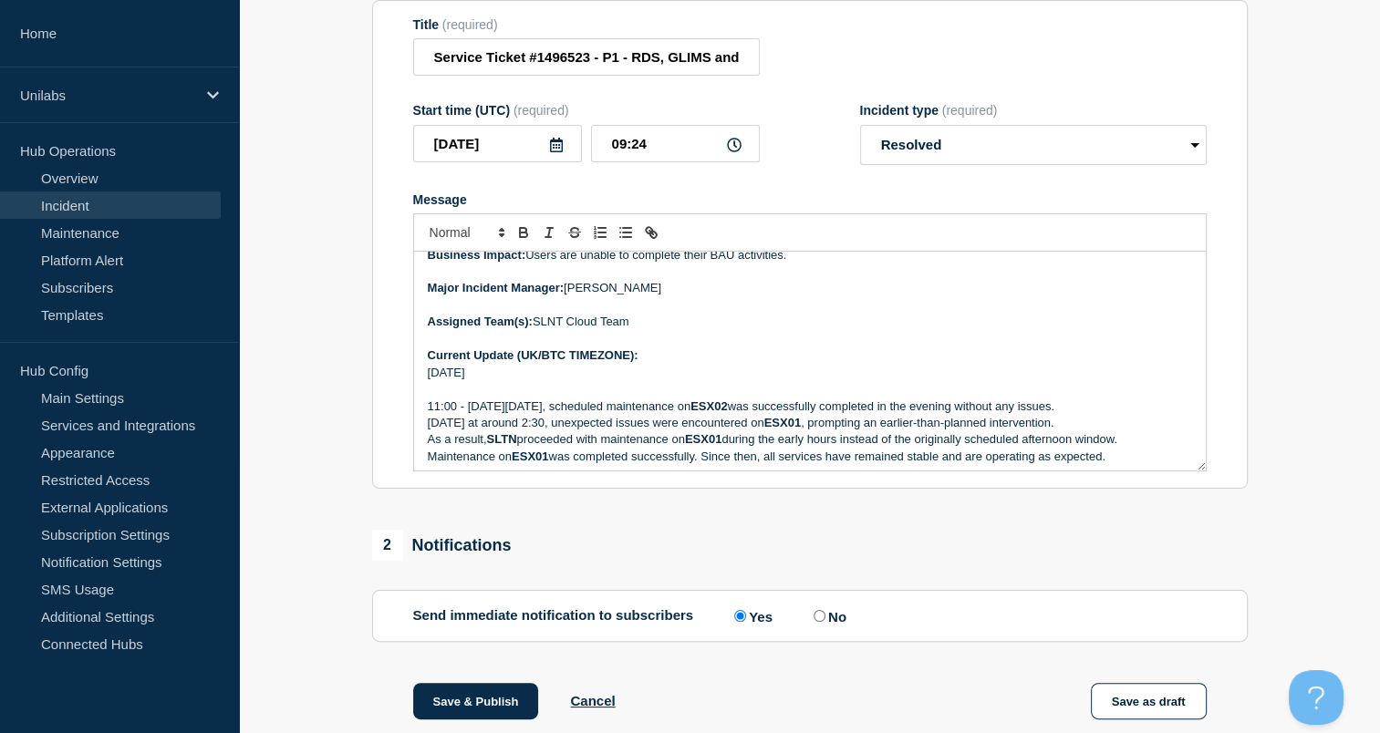
drag, startPoint x: 365, startPoint y: 509, endPoint x: 320, endPoint y: 521, distance: 46.2
click at [320, 521] on section "1 Provide details Title (required) Service Ticket #1496523 - P1 - RDS, GLIMS an…" at bounding box center [809, 664] width 1141 height 1448
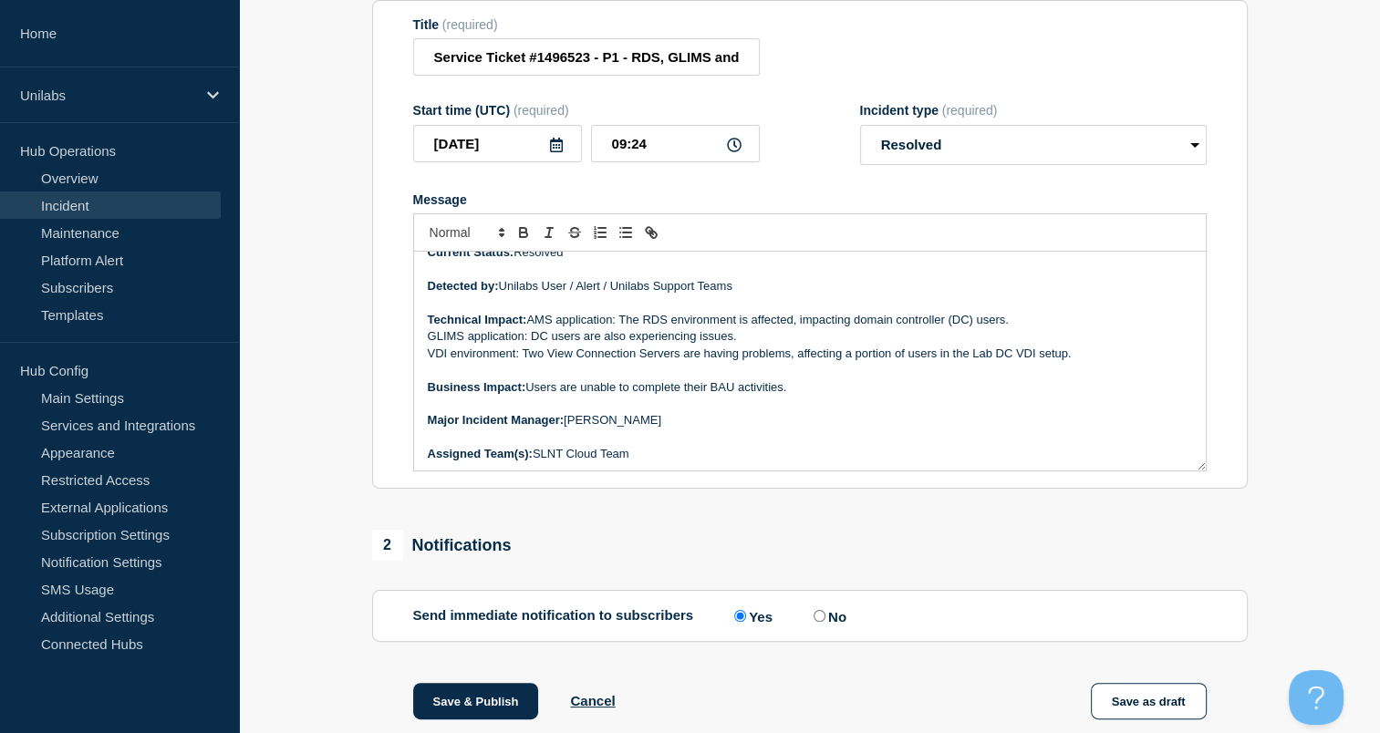
scroll to position [117, 0]
click at [792, 165] on div "Start time (UTC) (required) [DATE] 09:24 Incident type (required) Select option…" at bounding box center [809, 134] width 793 height 62
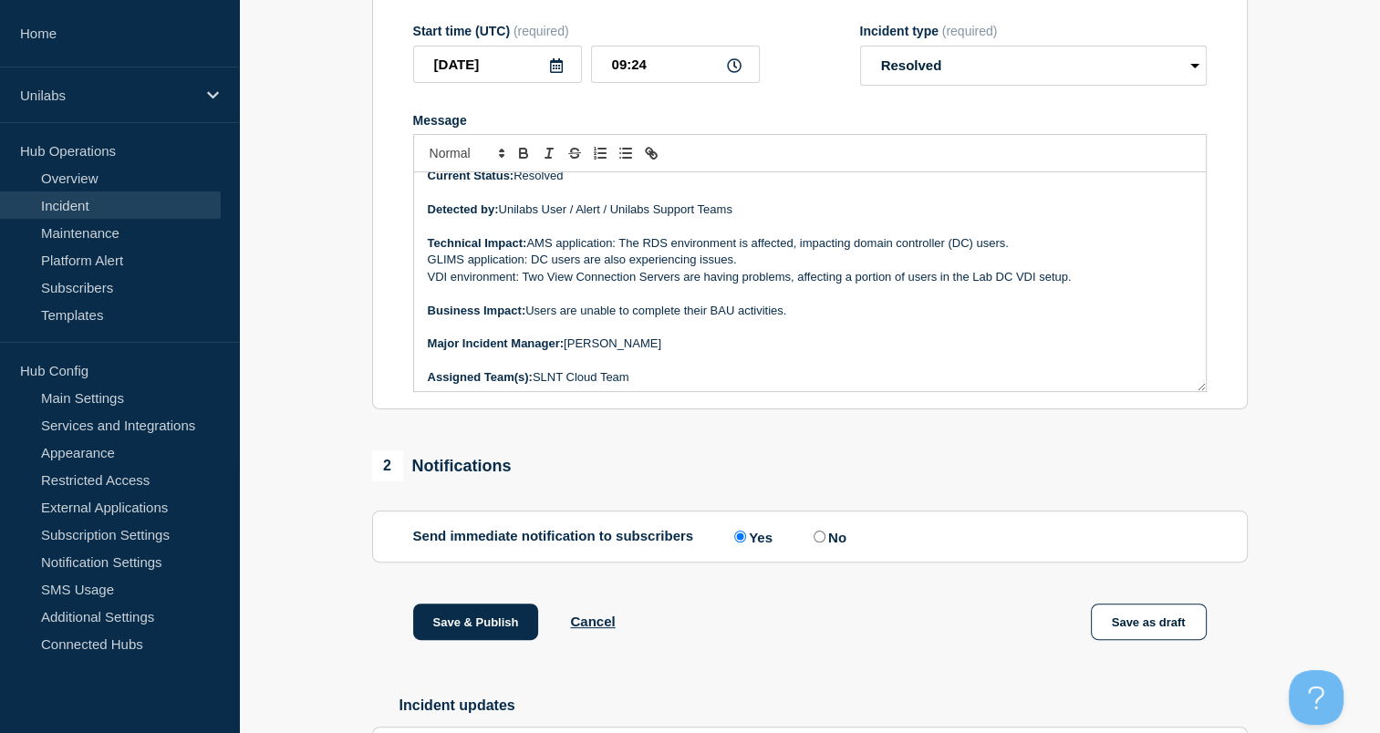
scroll to position [0, 0]
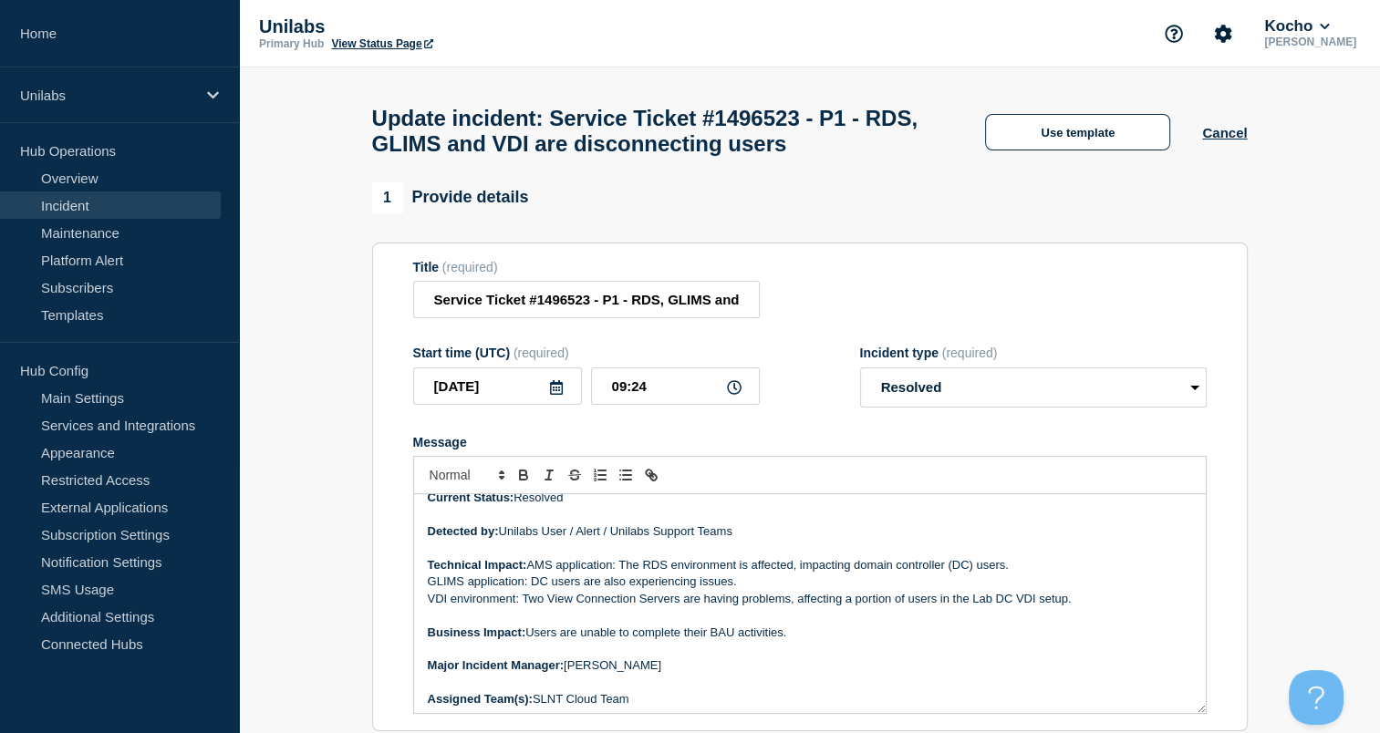
drag, startPoint x: 802, startPoint y: 244, endPoint x: 777, endPoint y: 240, distance: 25.9
click at [777, 240] on div "1 Provide details Title (required) Service Ticket #1496523 - P1 - RDS, GLIMS an…" at bounding box center [809, 457] width 875 height 550
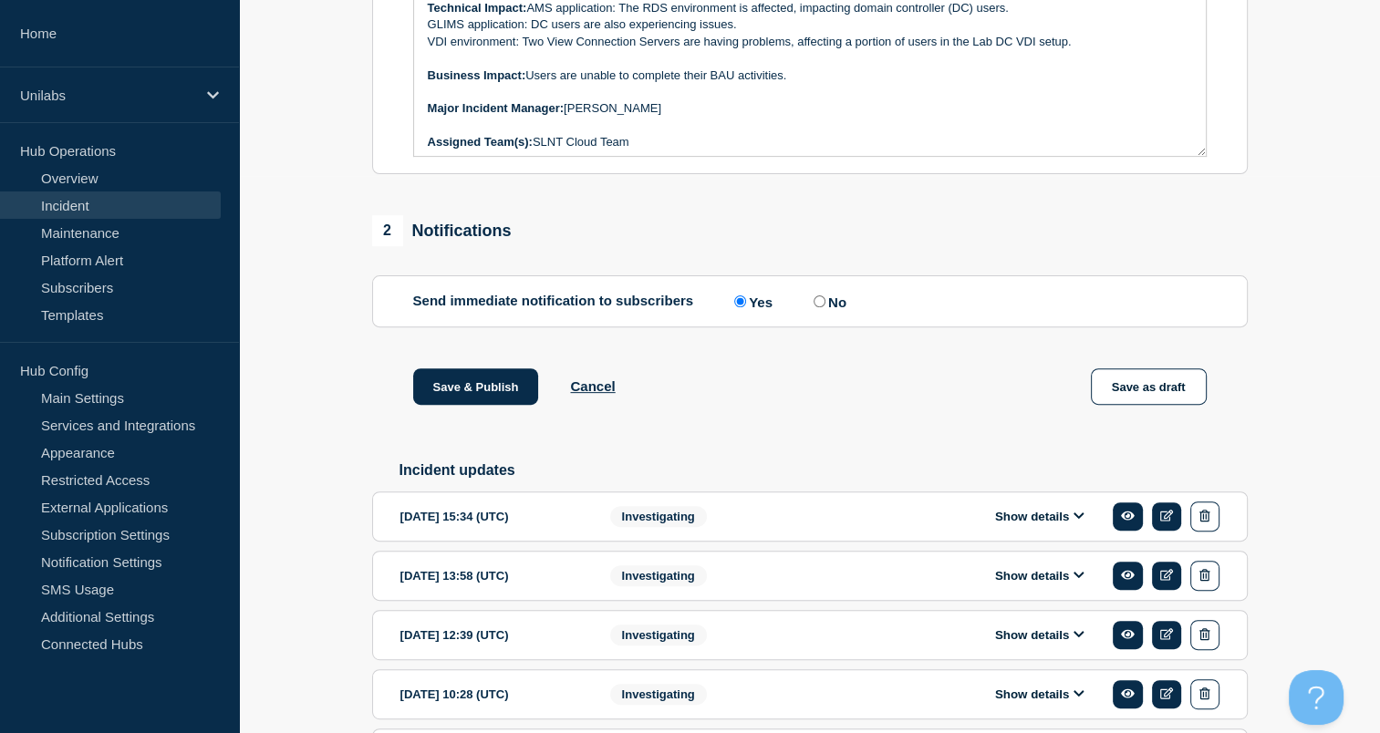
scroll to position [565, 0]
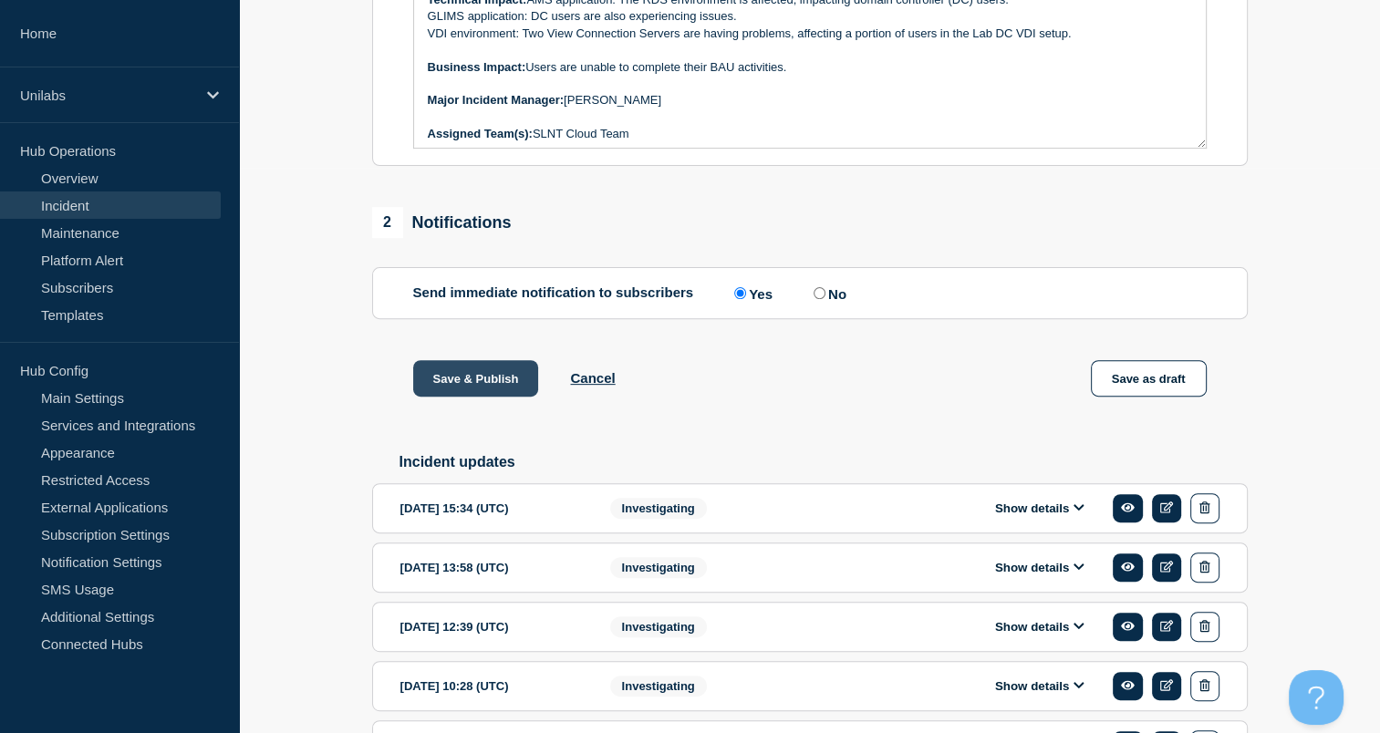
click at [474, 384] on button "Save & Publish" at bounding box center [476, 378] width 126 height 36
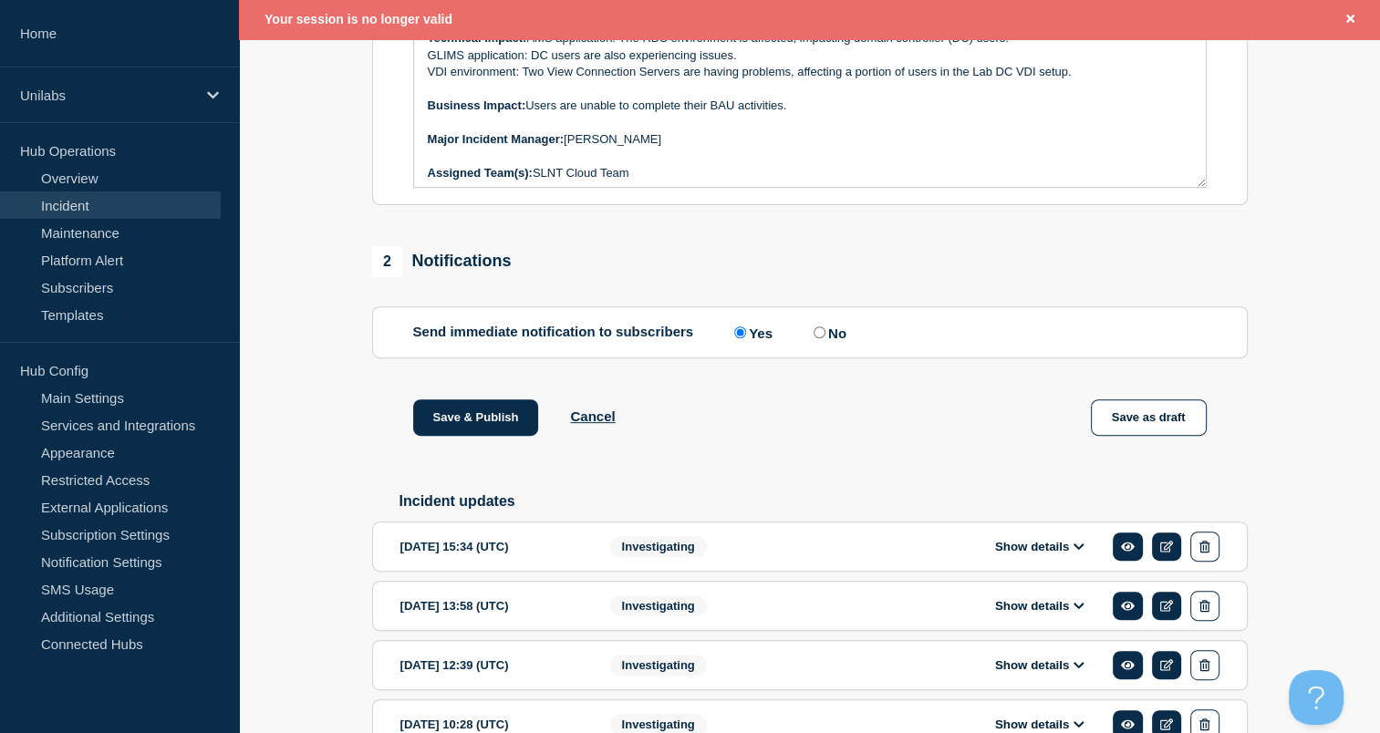
scroll to position [604, 0]
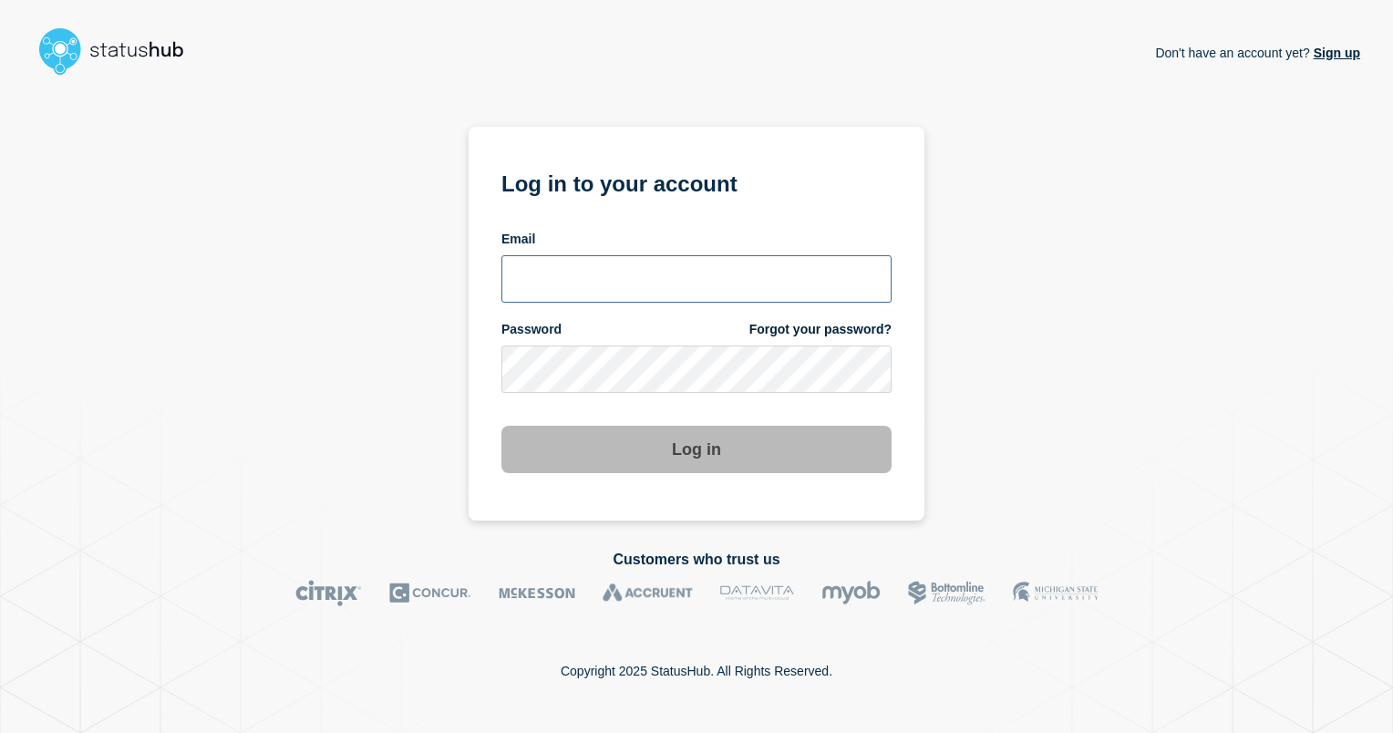
type input "ismaeel.kasper@kocho.co.uk"
click at [737, 467] on button "Log in" at bounding box center [697, 449] width 390 height 47
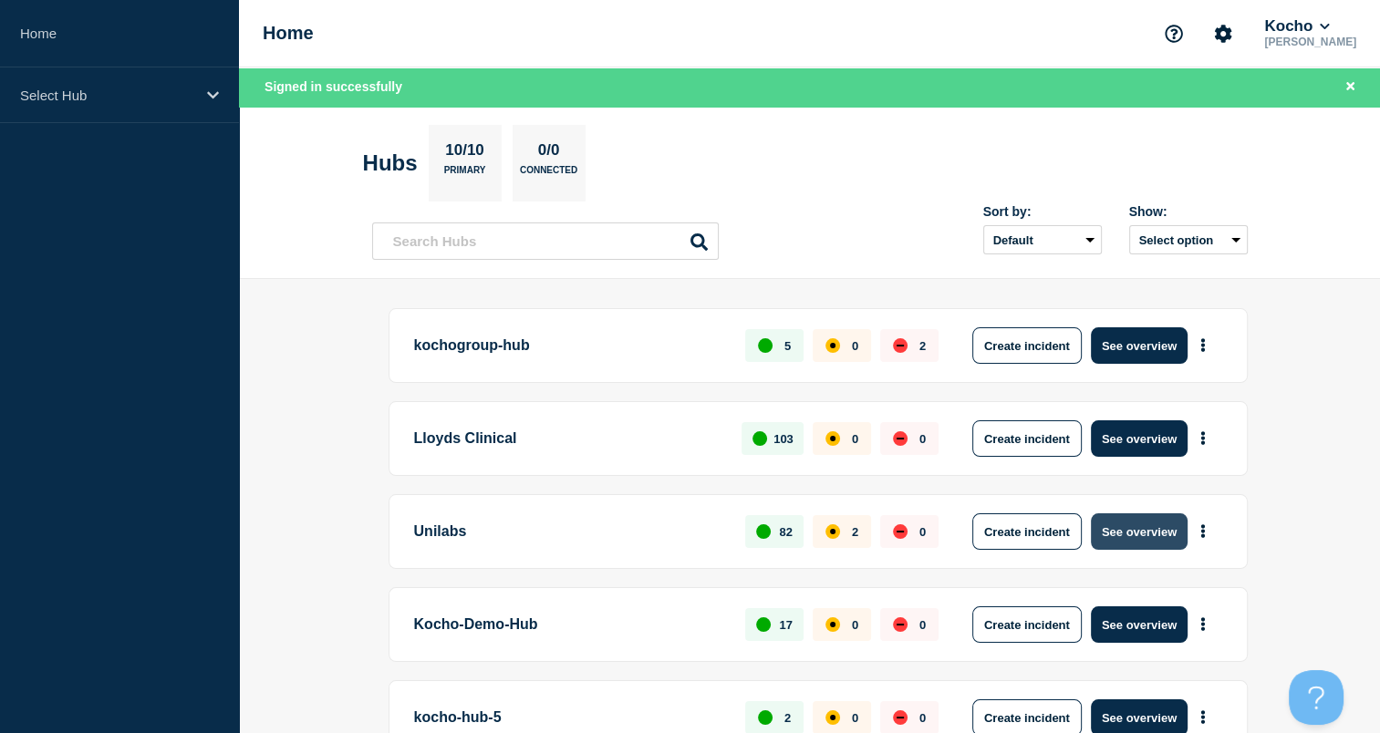
click at [1113, 513] on button "See overview" at bounding box center [1139, 531] width 97 height 36
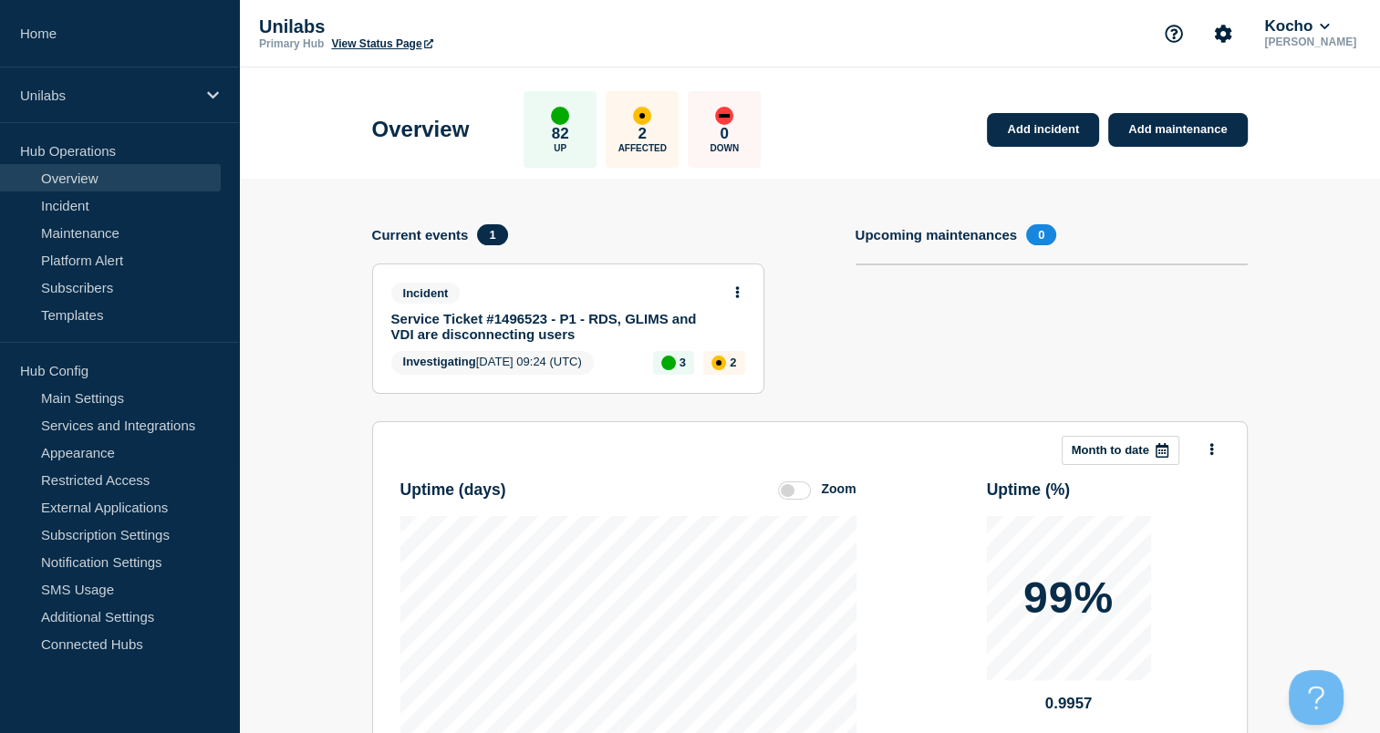
click at [595, 328] on link "Service Ticket #1496523 - P1 - RDS, GLIMS and VDI are disconnecting users" at bounding box center [555, 326] width 329 height 31
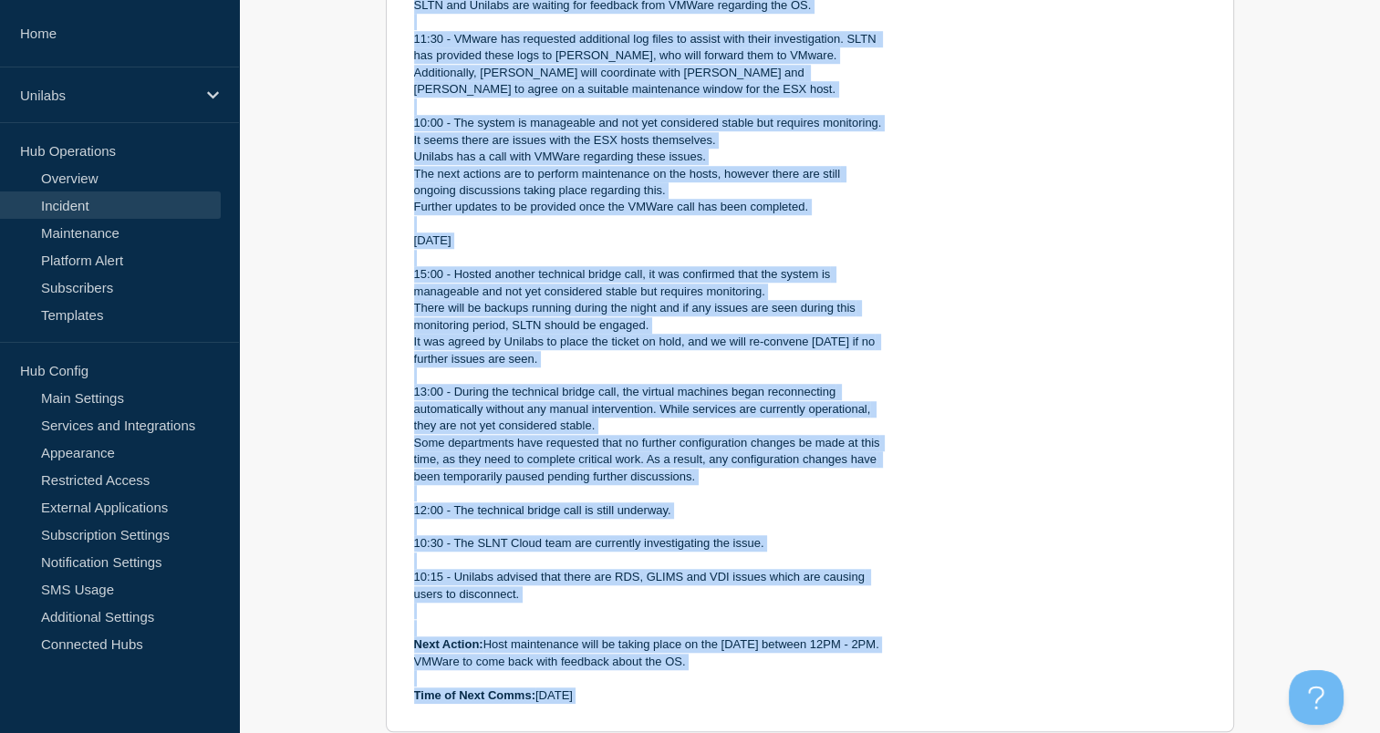
scroll to position [1408, 0]
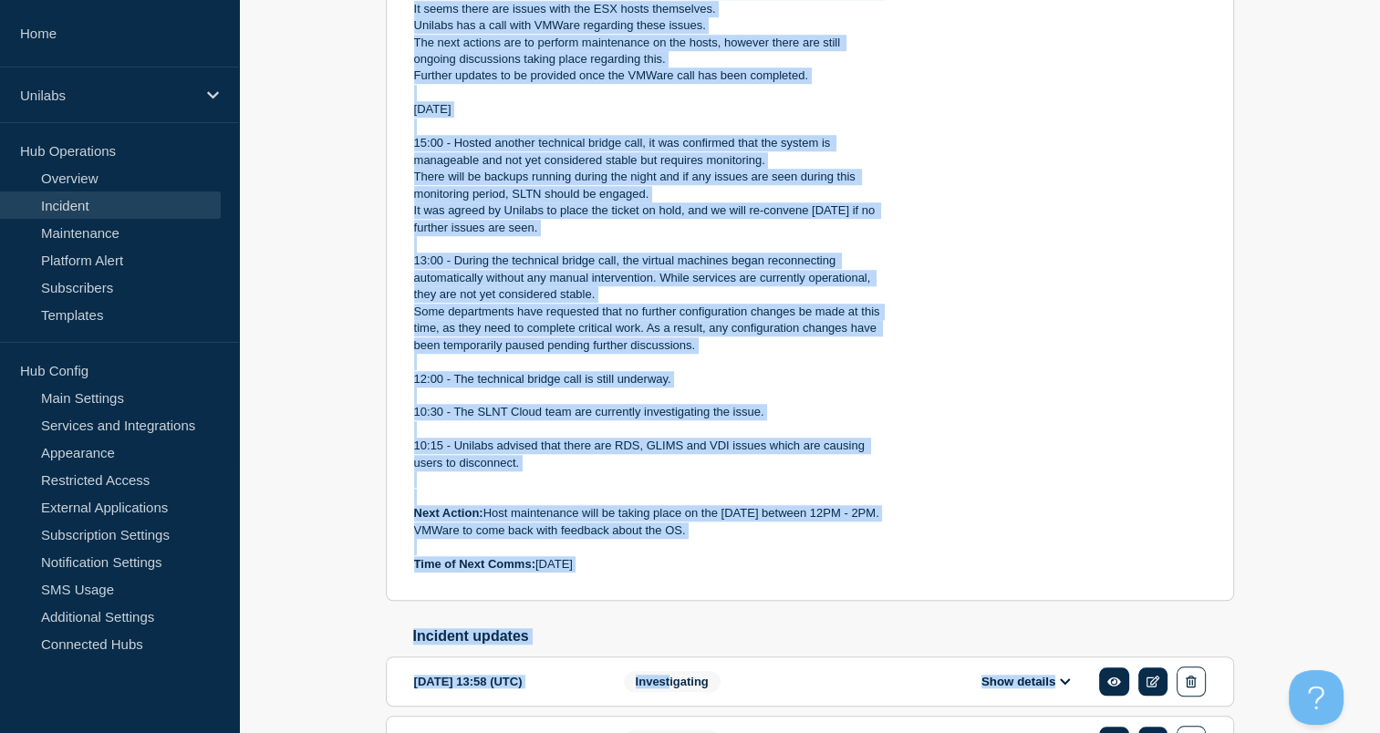
drag, startPoint x: 414, startPoint y: 282, endPoint x: 697, endPoint y: 586, distance: 415.5
copy div "Incident Number: #1496523 Customer/Business Area Affected: Unilabs Netherlands/…"
click at [761, 539] on p "VMWare to come back with feedback about the OS." at bounding box center [649, 531] width 471 height 16
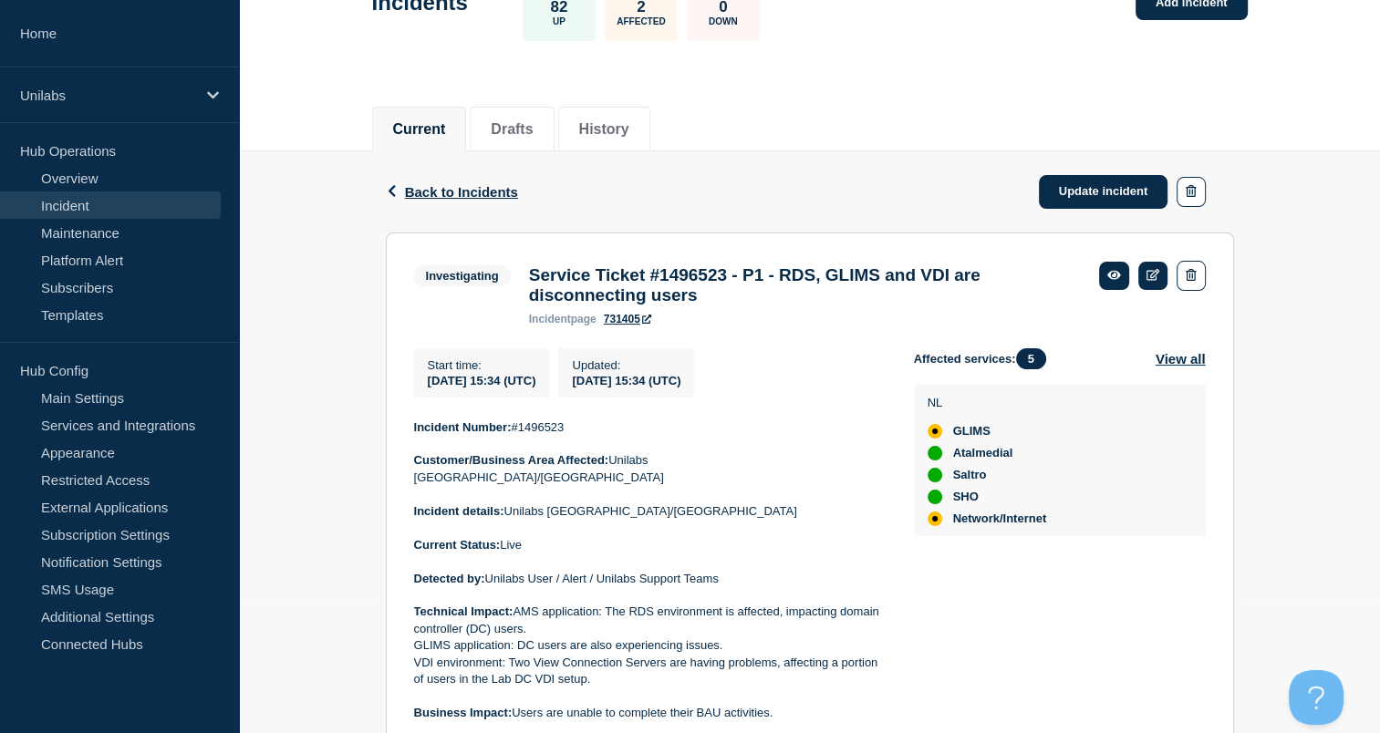
scroll to position [0, 0]
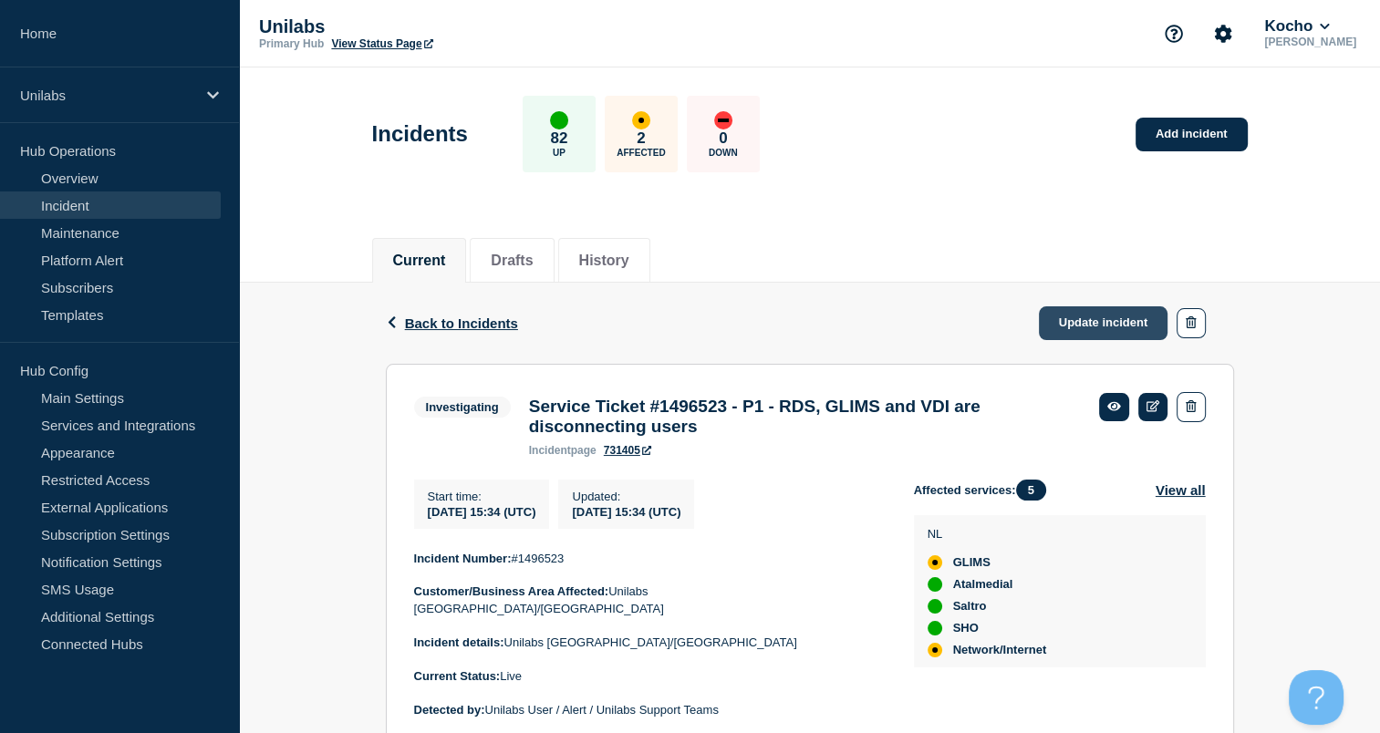
click at [1083, 327] on link "Update incident" at bounding box center [1103, 323] width 129 height 34
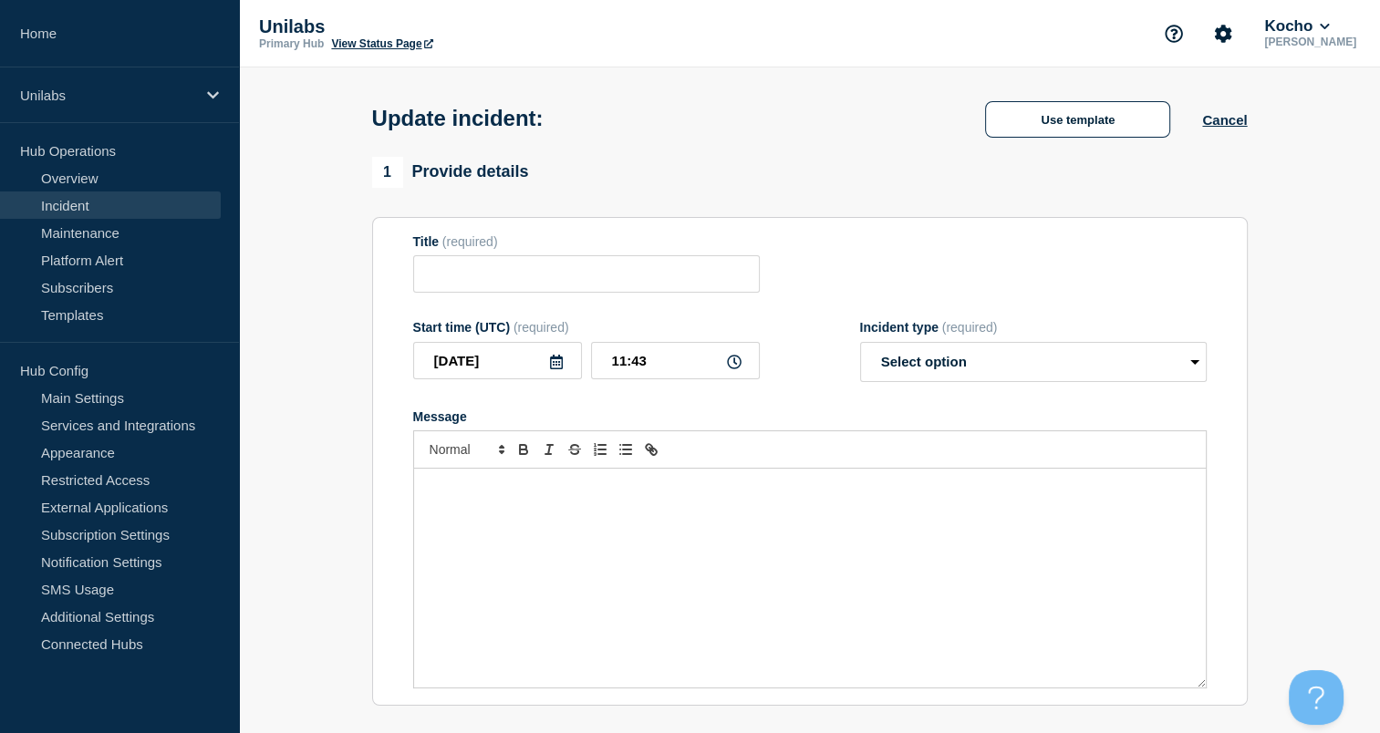
type input "Service Ticket #1496523 - P1 - RDS, GLIMS and VDI are disconnecting users"
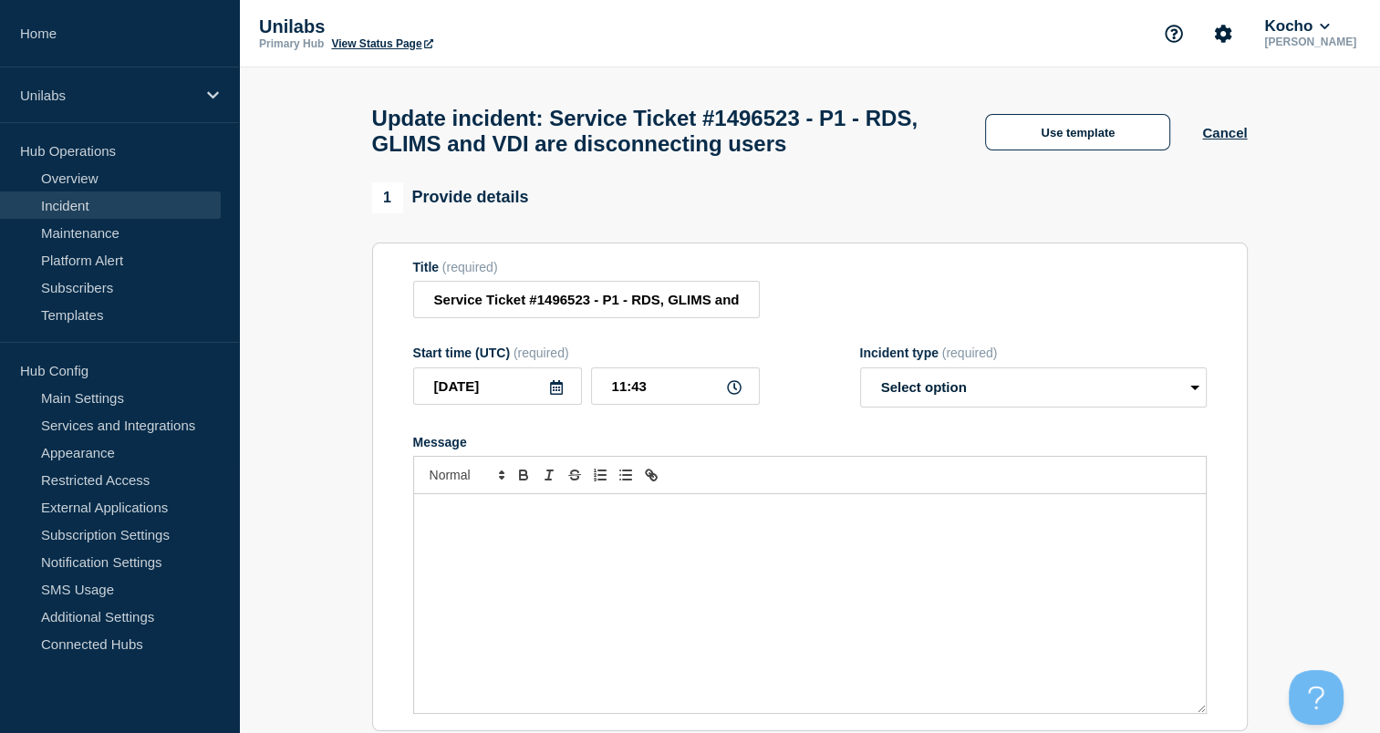
click at [547, 553] on div "Message" at bounding box center [810, 603] width 792 height 219
click at [890, 423] on form "Title (required) Service Ticket #1496523 - P1 - RDS, GLIMS and VDI are disconne…" at bounding box center [809, 487] width 793 height 455
click at [898, 408] on select "Select option Investigating Identified Monitoring Resolved" at bounding box center [1033, 387] width 347 height 40
select select "resolved"
click at [860, 378] on select "Select option Investigating Identified Monitoring Resolved" at bounding box center [1033, 387] width 347 height 40
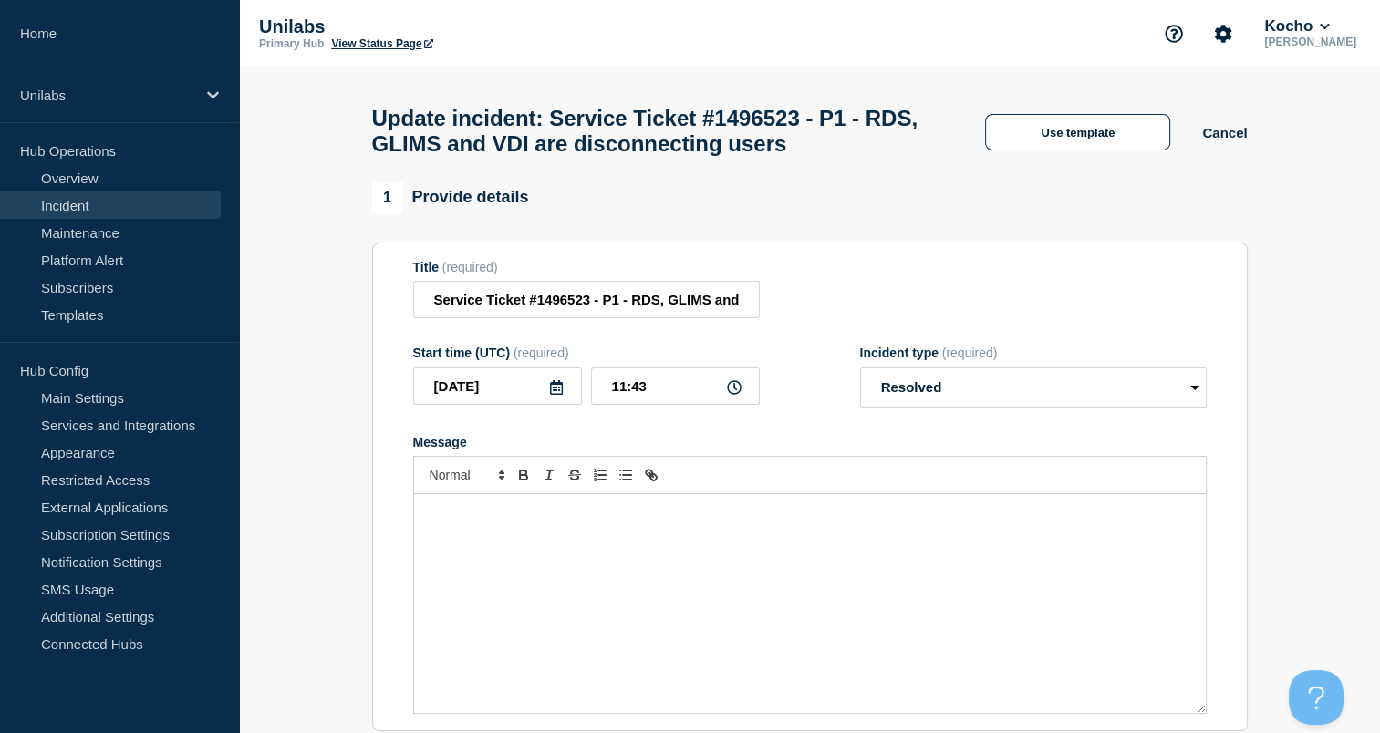
click at [588, 573] on div "Message" at bounding box center [810, 603] width 792 height 219
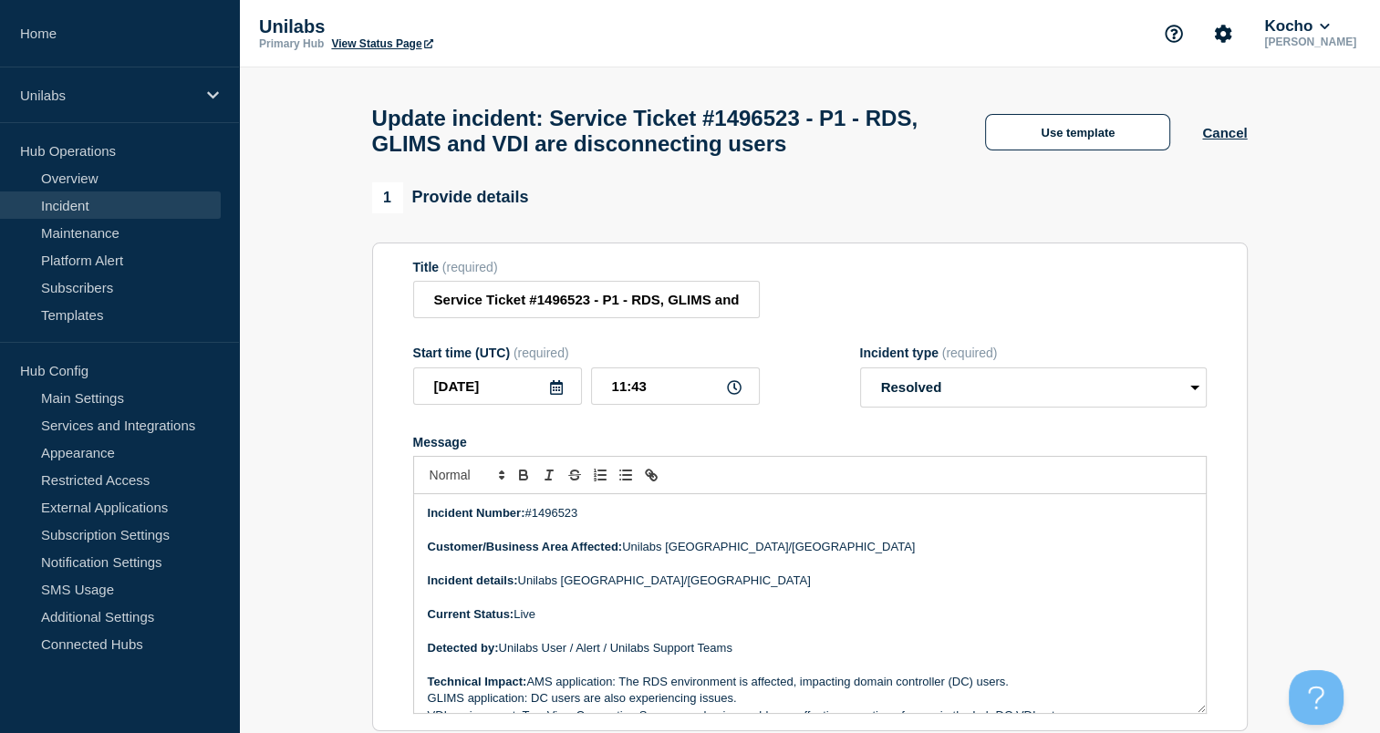
scroll to position [984, 0]
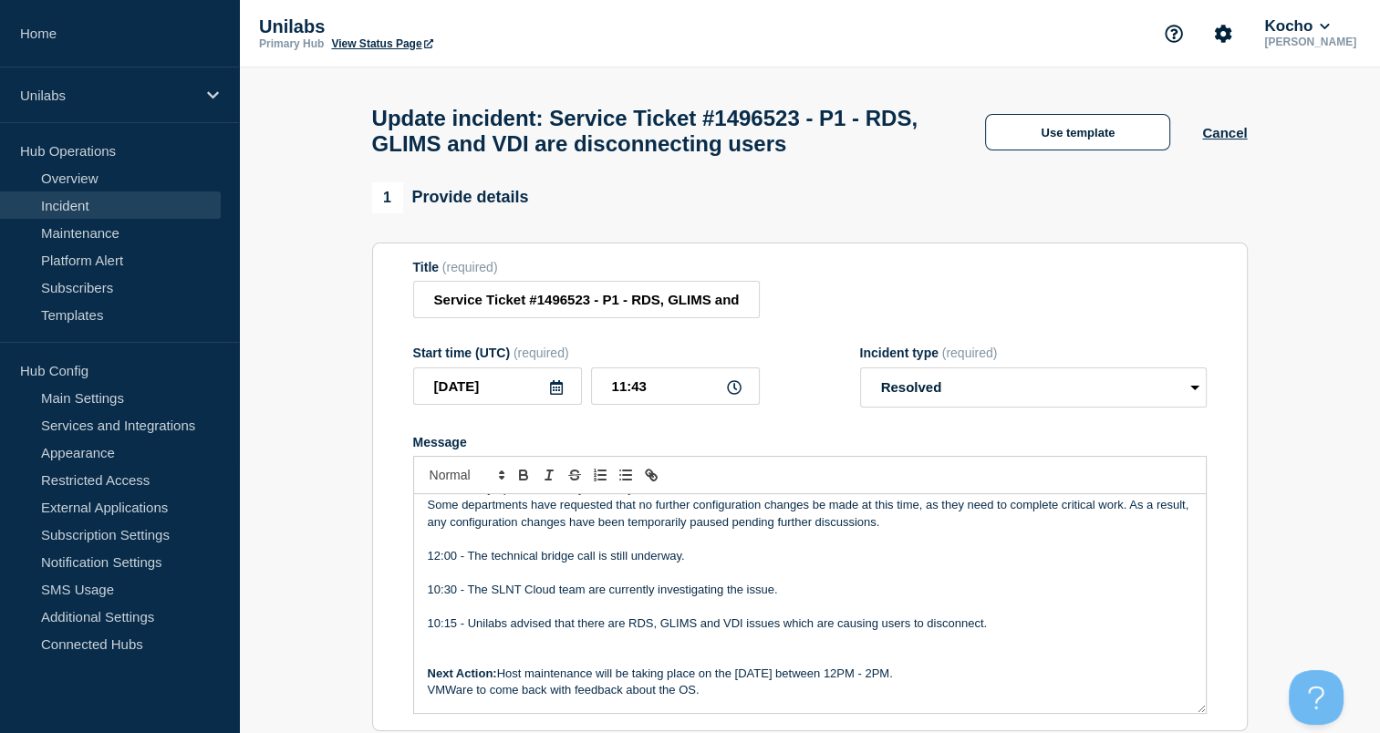
click at [1052, 598] on p "Message" at bounding box center [810, 606] width 764 height 16
click at [1079, 587] on p "10:30 - The SLNT Cloud team are currently investigating the issue." at bounding box center [810, 590] width 764 height 16
click at [668, 616] on p "10:15 - Unilabs advised that there are RDS, GLIMS and VDI issues which are caus…" at bounding box center [810, 624] width 764 height 16
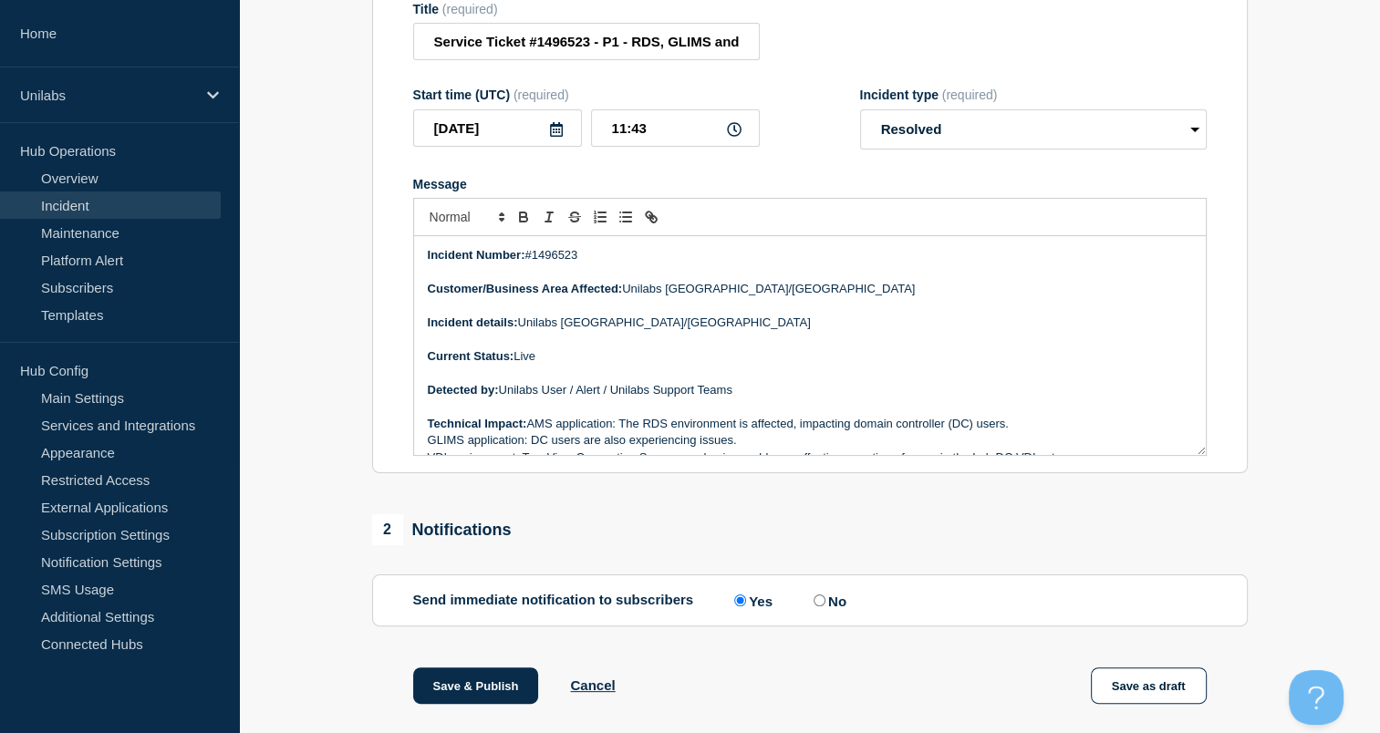
scroll to position [259, 0]
click at [1336, 379] on section "1 Provide details Title (required) Service Ticket #1496523 - P1 - RDS, GLIMS an…" at bounding box center [809, 647] width 1141 height 1448
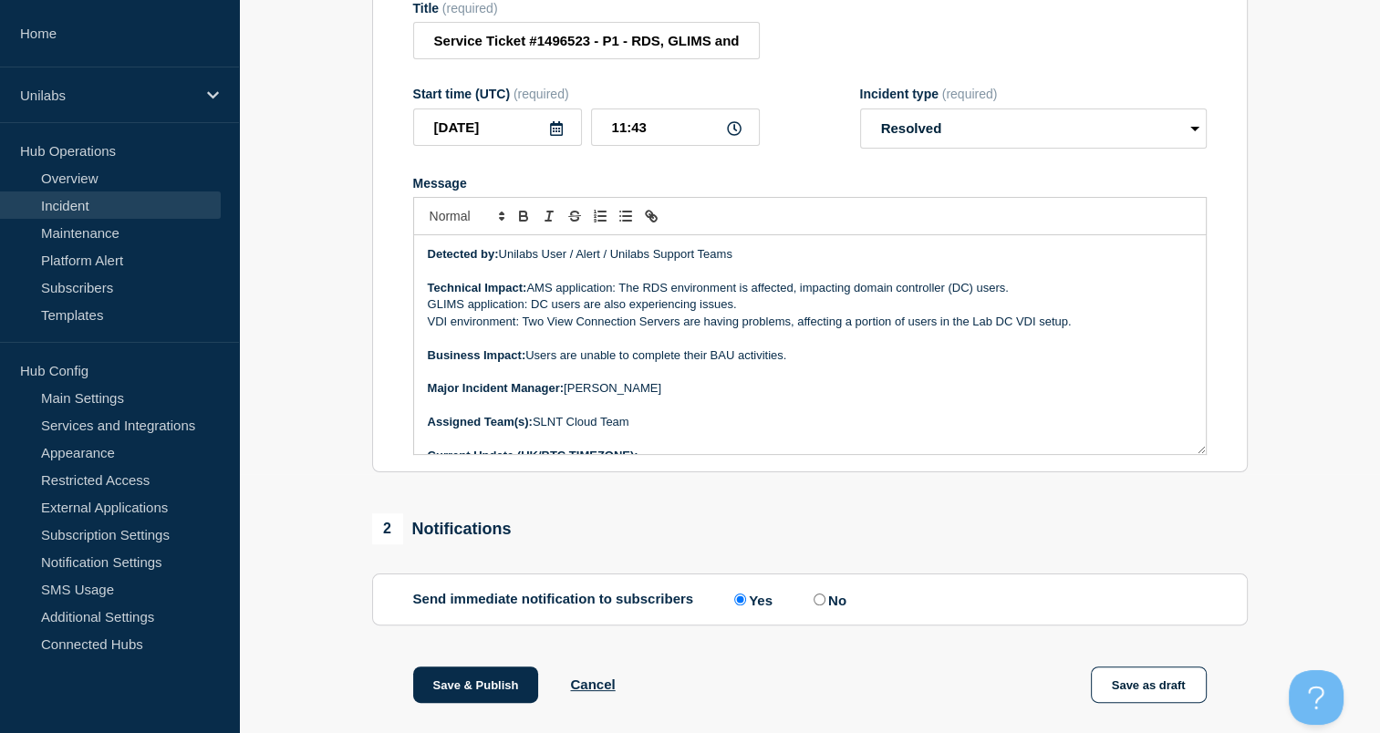
scroll to position [175, 0]
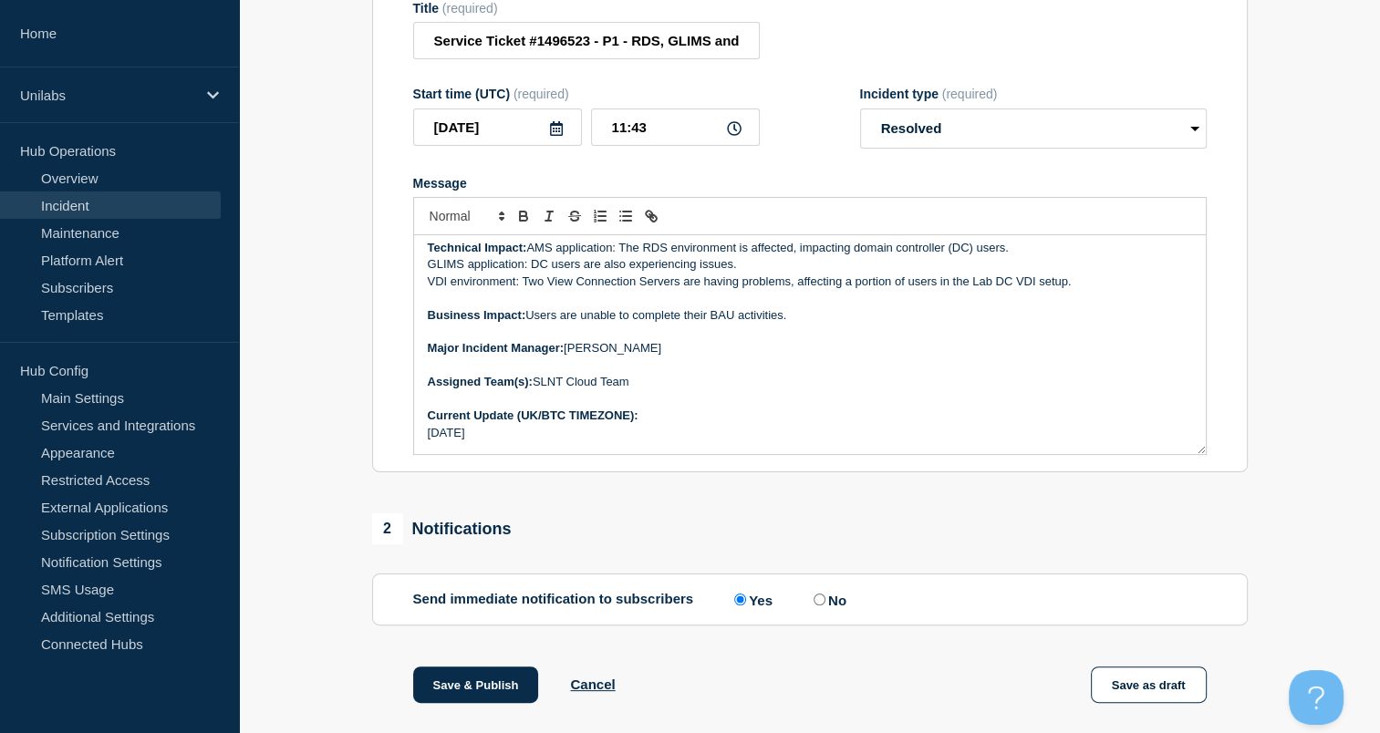
click at [647, 421] on p "Current Update (UK/BTC TIMEZONE):" at bounding box center [810, 416] width 764 height 16
click at [429, 438] on p "[DATE]" at bounding box center [810, 433] width 764 height 16
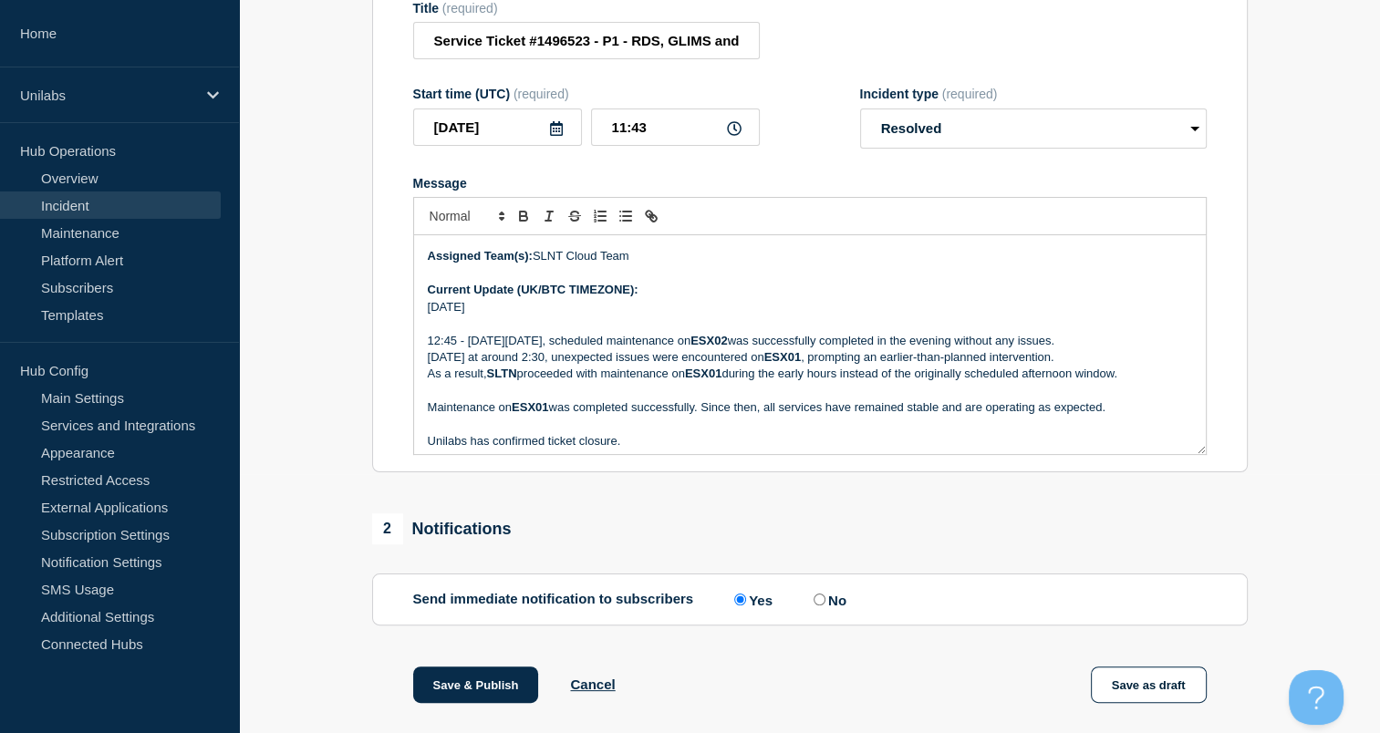
scroll to position [300, 0]
click at [567, 400] on p "Message" at bounding box center [810, 392] width 764 height 16
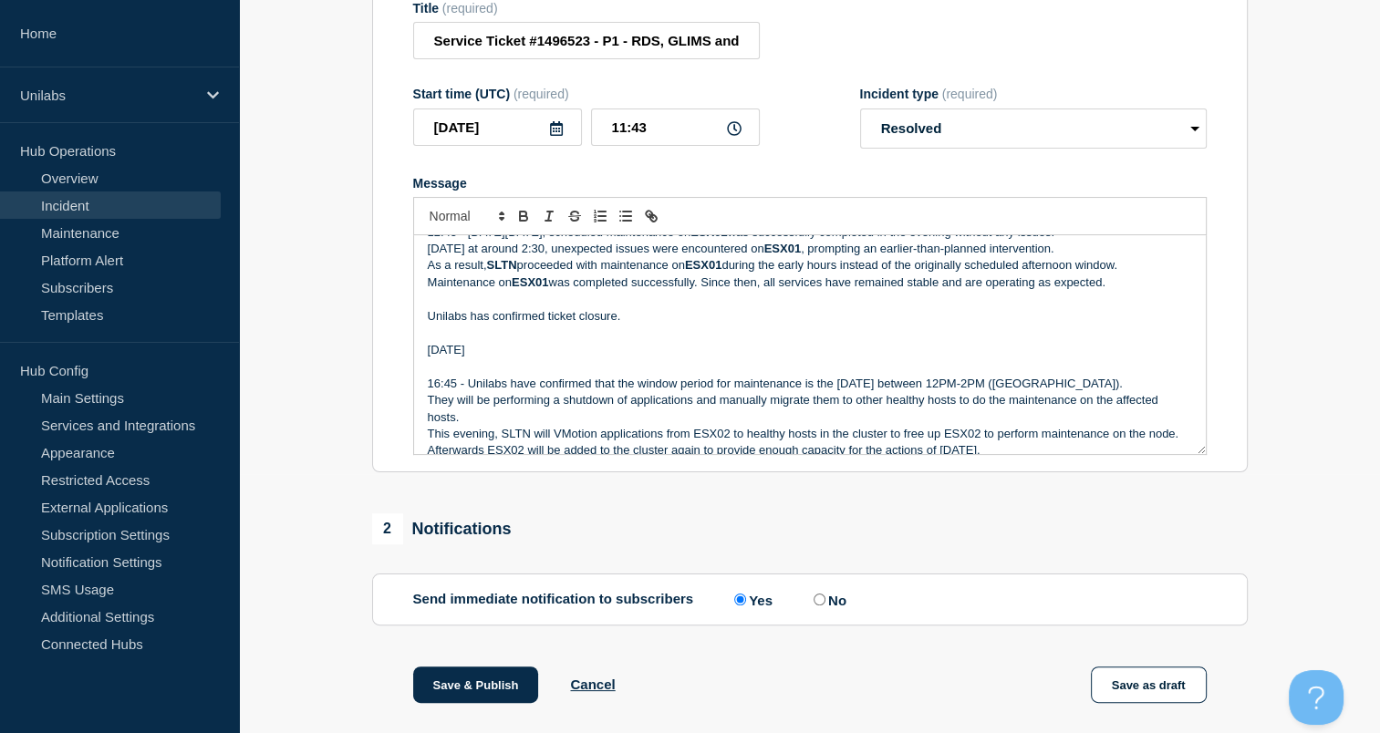
scroll to position [409, 0]
click at [463, 341] on p "Message" at bounding box center [810, 333] width 764 height 16
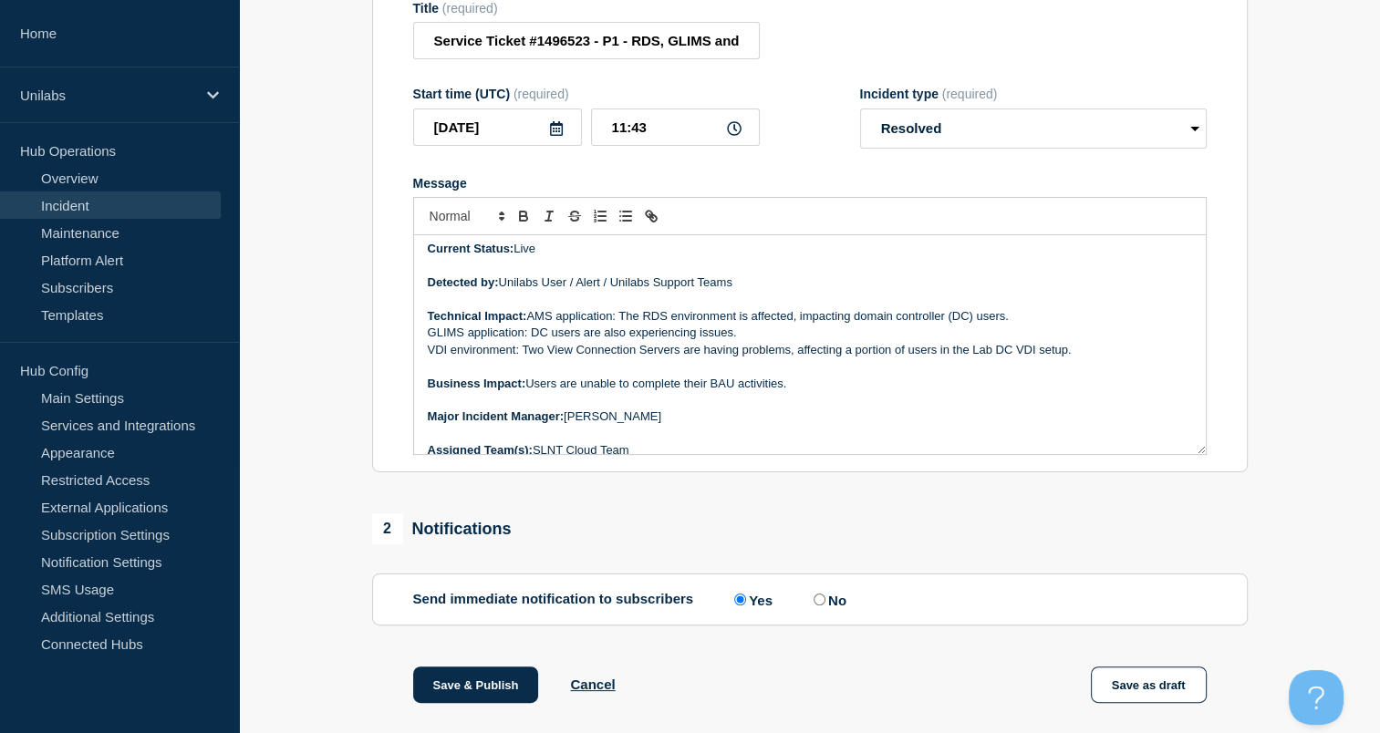
click at [509, 353] on p "VDI environment: Two View Connection Servers are having problems, affecting a p…" at bounding box center [810, 350] width 764 height 16
drag, startPoint x: 552, startPoint y: 388, endPoint x: 492, endPoint y: 396, distance: 59.8
click at [492, 390] on strong "Business Impact:" at bounding box center [477, 384] width 98 height 14
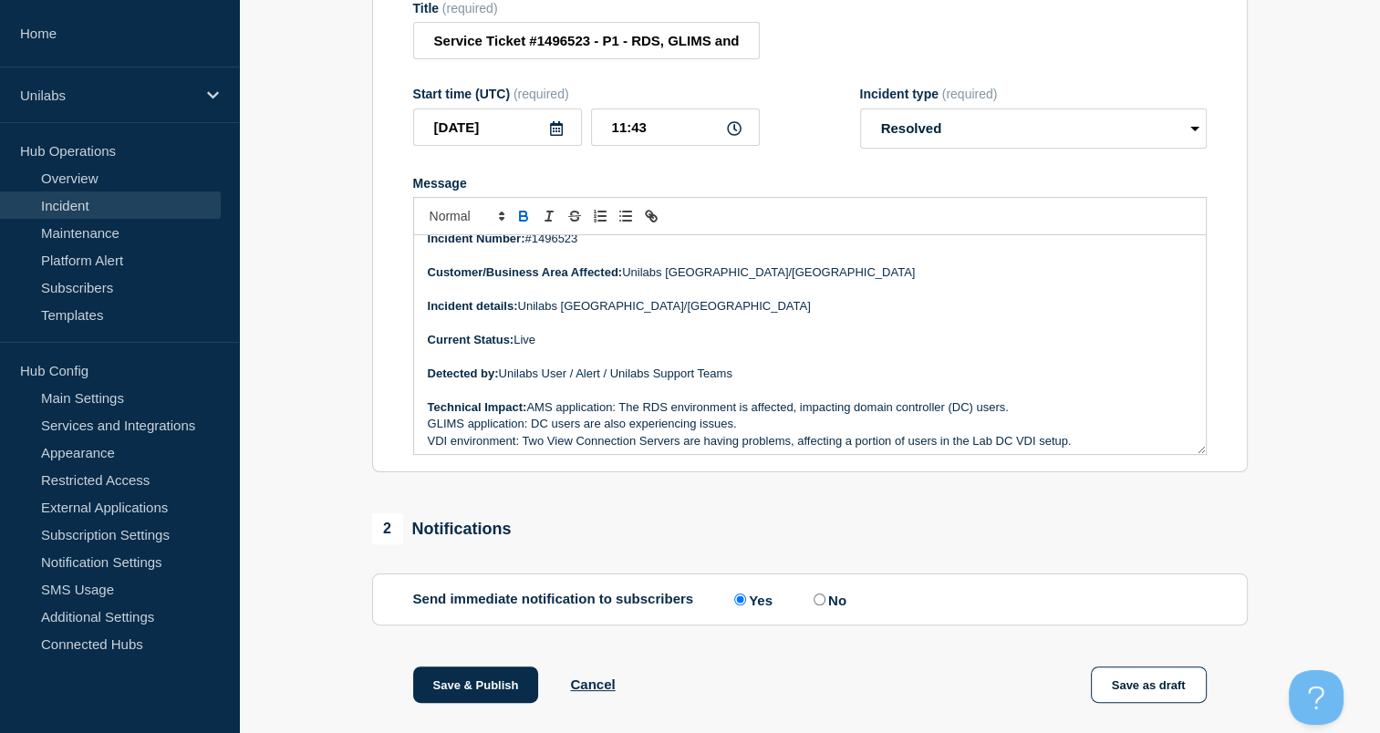
click at [529, 348] on p "Current Status: Live" at bounding box center [810, 340] width 764 height 16
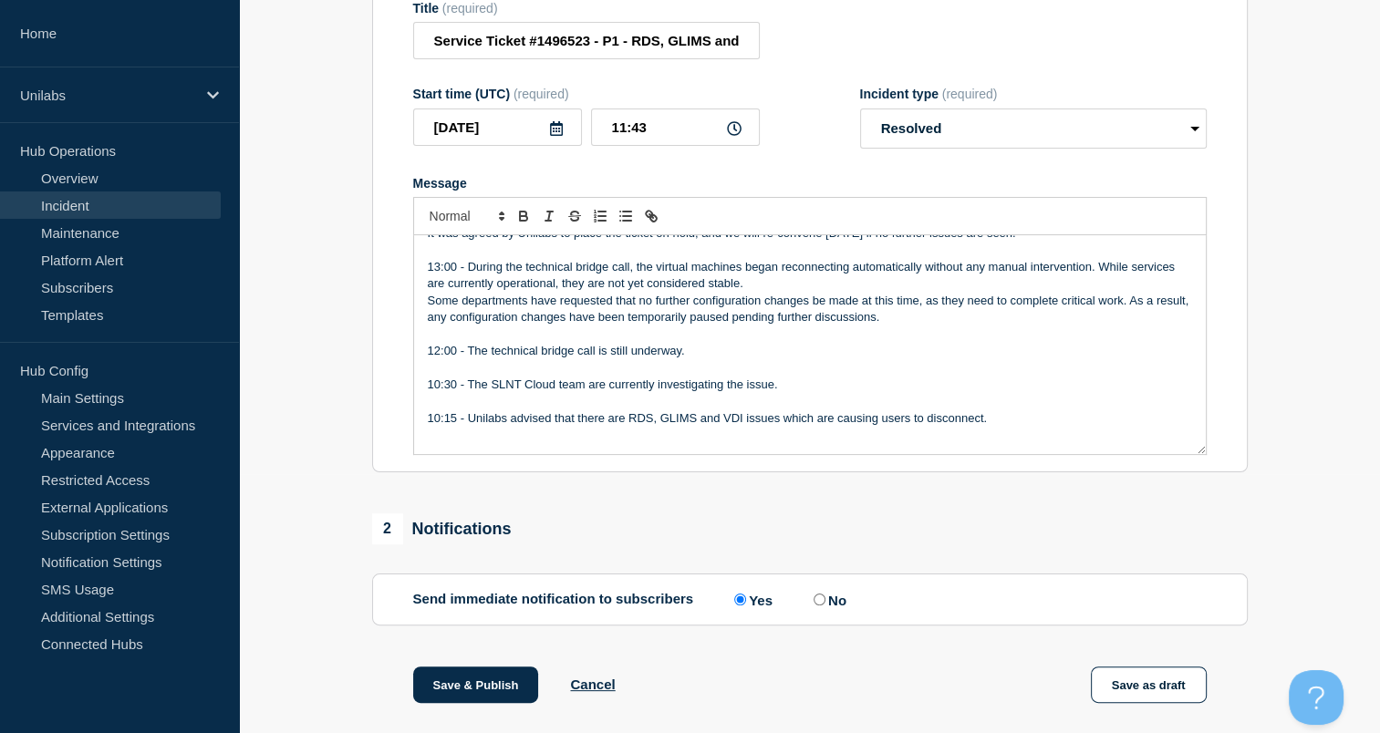
scroll to position [1149, 0]
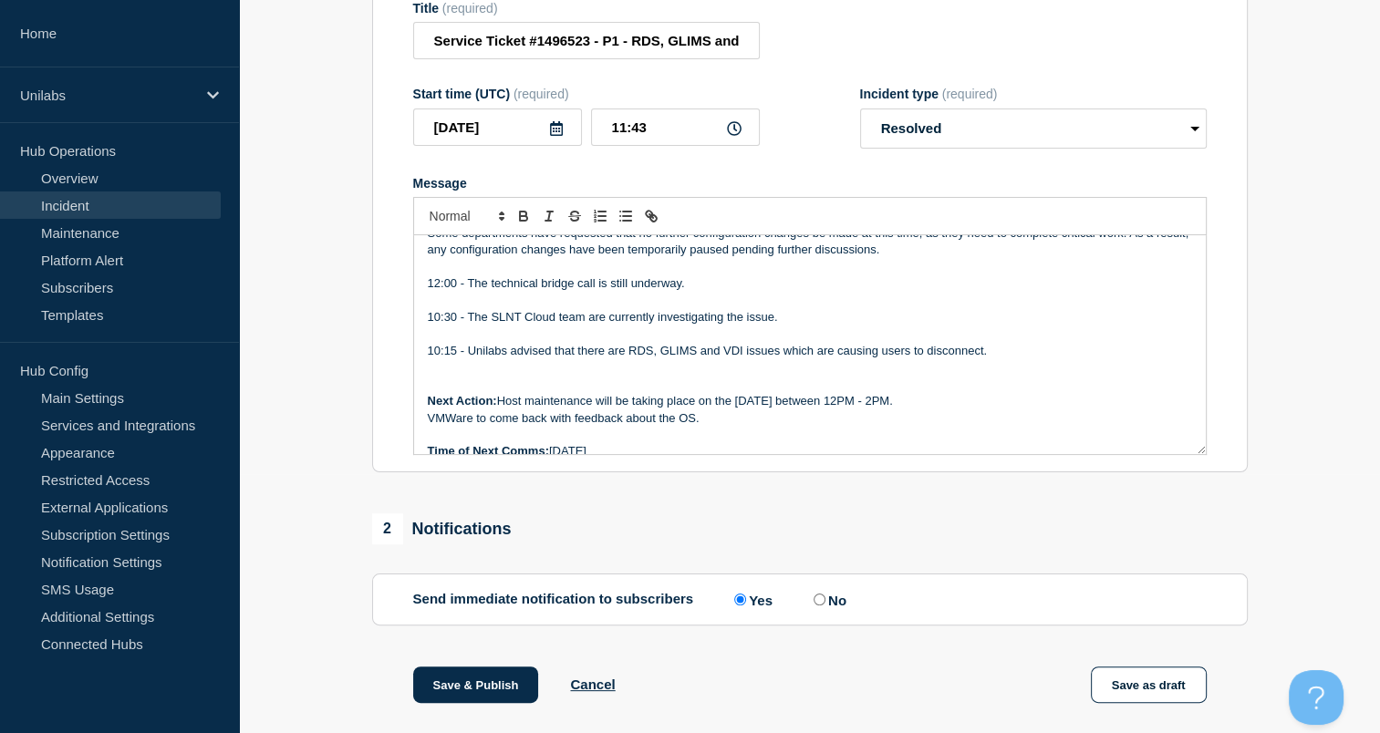
drag, startPoint x: 681, startPoint y: 441, endPoint x: 551, endPoint y: 448, distance: 130.6
click at [551, 448] on p "Time of Next Comms: Monday 13/10/2025" at bounding box center [810, 451] width 764 height 16
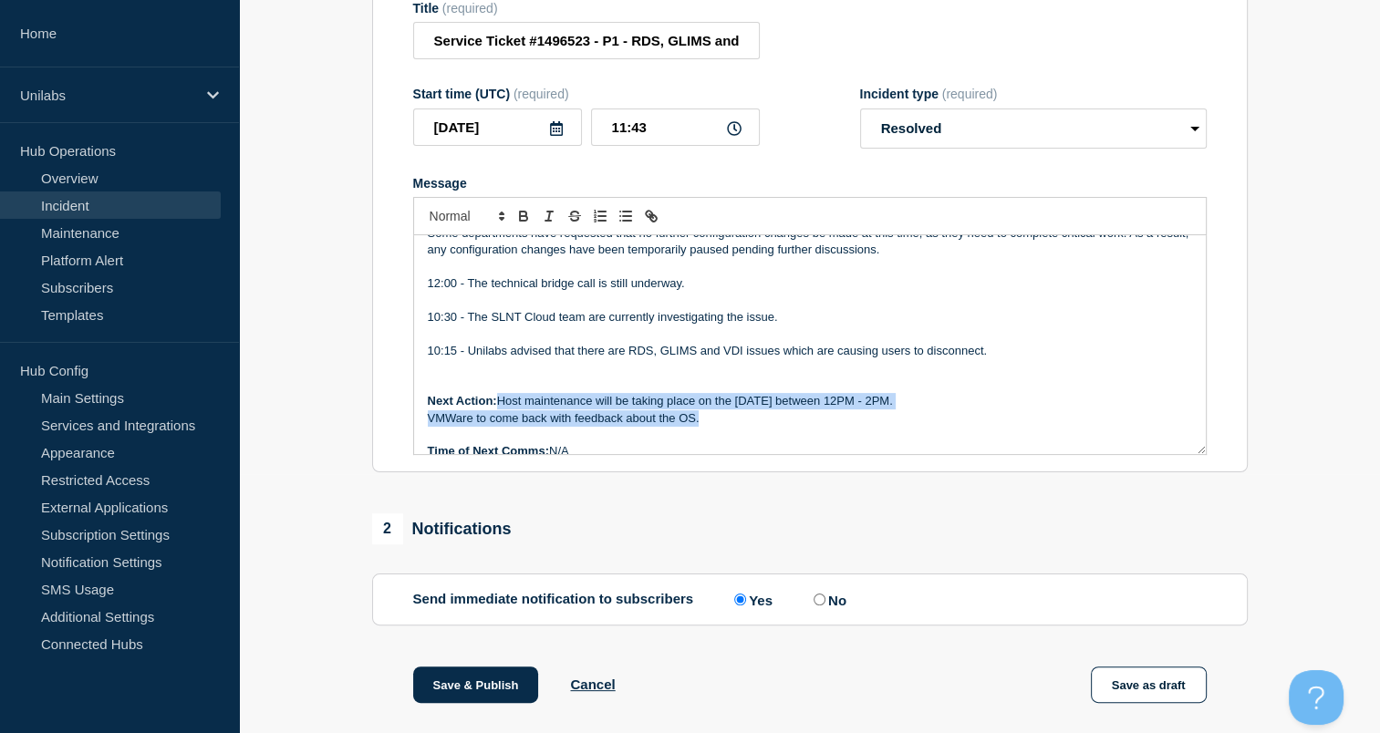
drag, startPoint x: 705, startPoint y: 414, endPoint x: 503, endPoint y: 394, distance: 202.5
click at [503, 394] on div "Incident Number: #1496523 Customer/Business Area Affected: Unilabs Netherlands/…" at bounding box center [810, 344] width 792 height 219
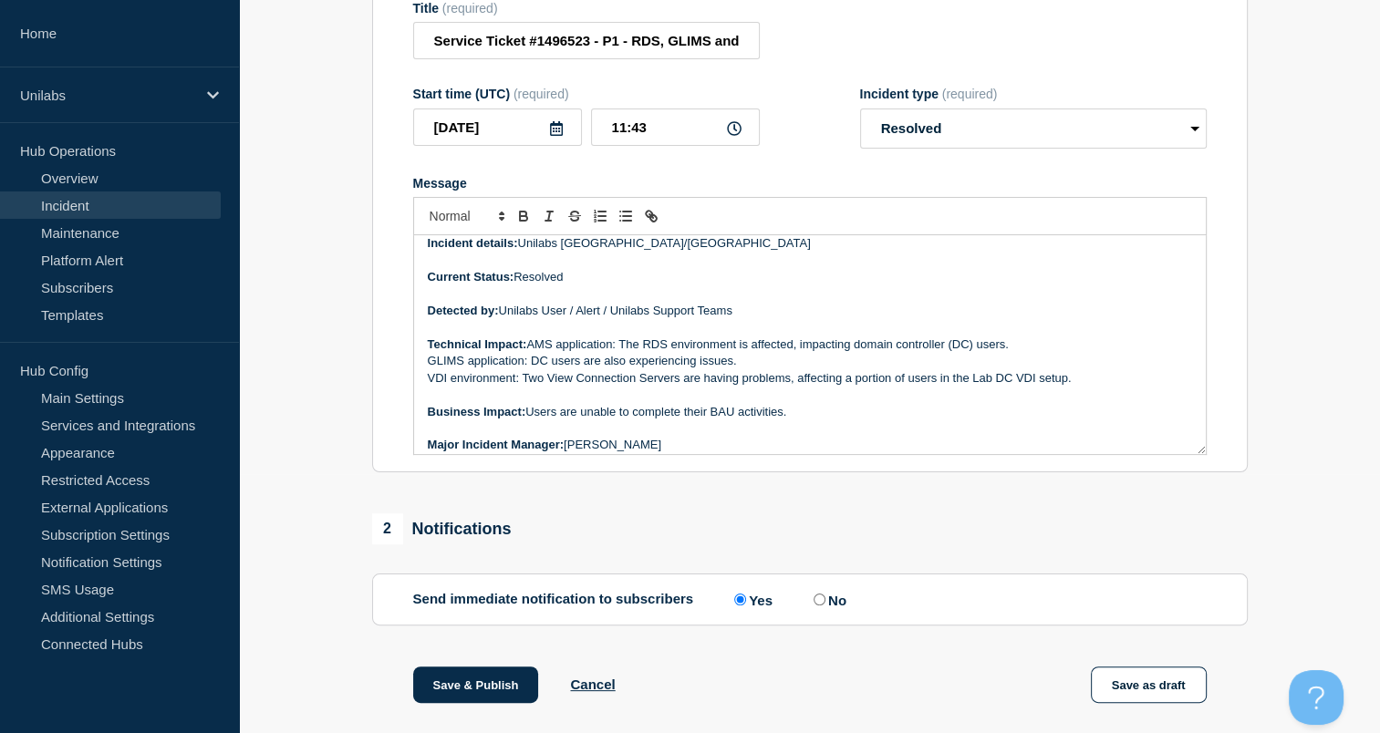
scroll to position [0, 0]
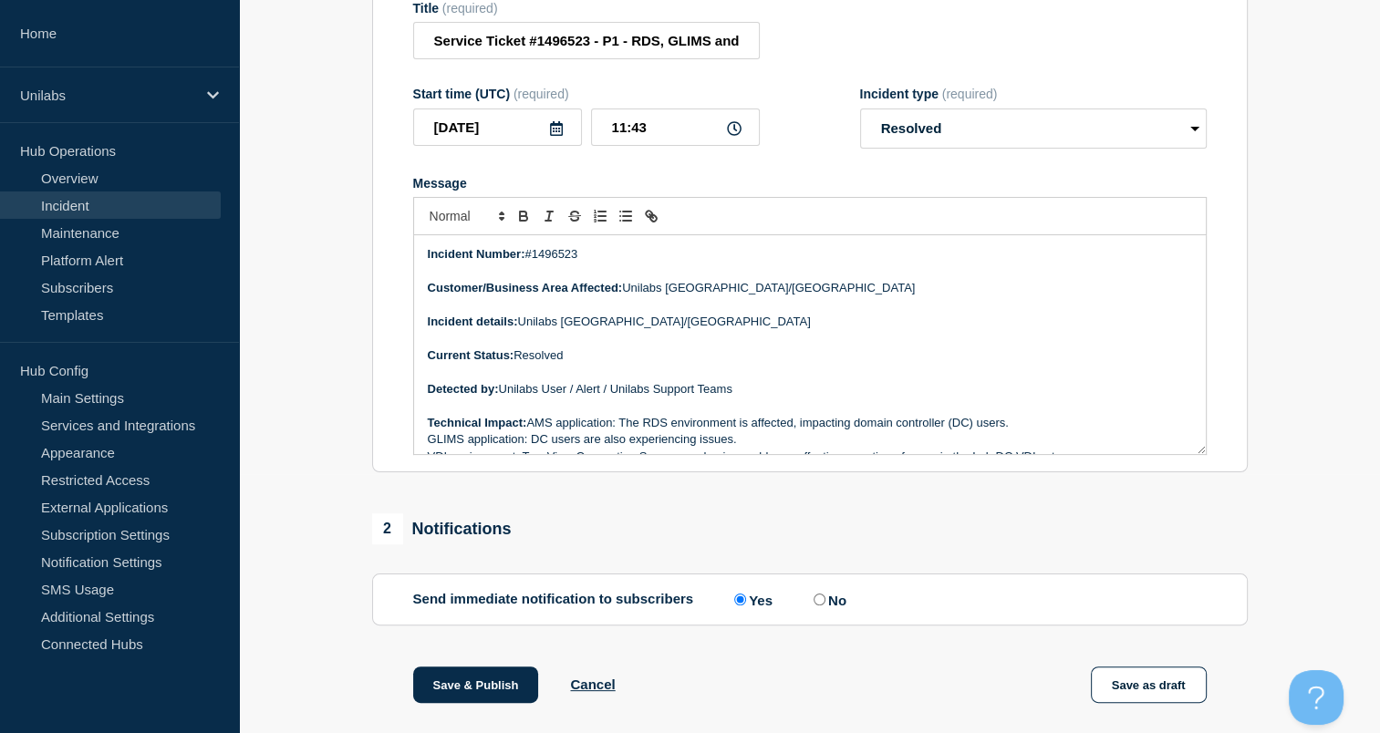
click at [626, 496] on div "1 Provide details Title (required) Service Ticket #1496523 - P1 - RDS, GLIMS an…" at bounding box center [809, 647] width 896 height 1448
click at [188, 721] on aside "Home Unilabs Hub Operations Overview Incident Maintenance Platform Alert Subscr…" at bounding box center [119, 366] width 239 height 733
click at [685, 524] on div "2 Notifications" at bounding box center [809, 528] width 875 height 31
drag, startPoint x: 682, startPoint y: 523, endPoint x: 651, endPoint y: 522, distance: 31.1
click at [651, 522] on div "1 Provide details Title (required) Service Ticket #1496523 - P1 - RDS, GLIMS an…" at bounding box center [809, 647] width 896 height 1448
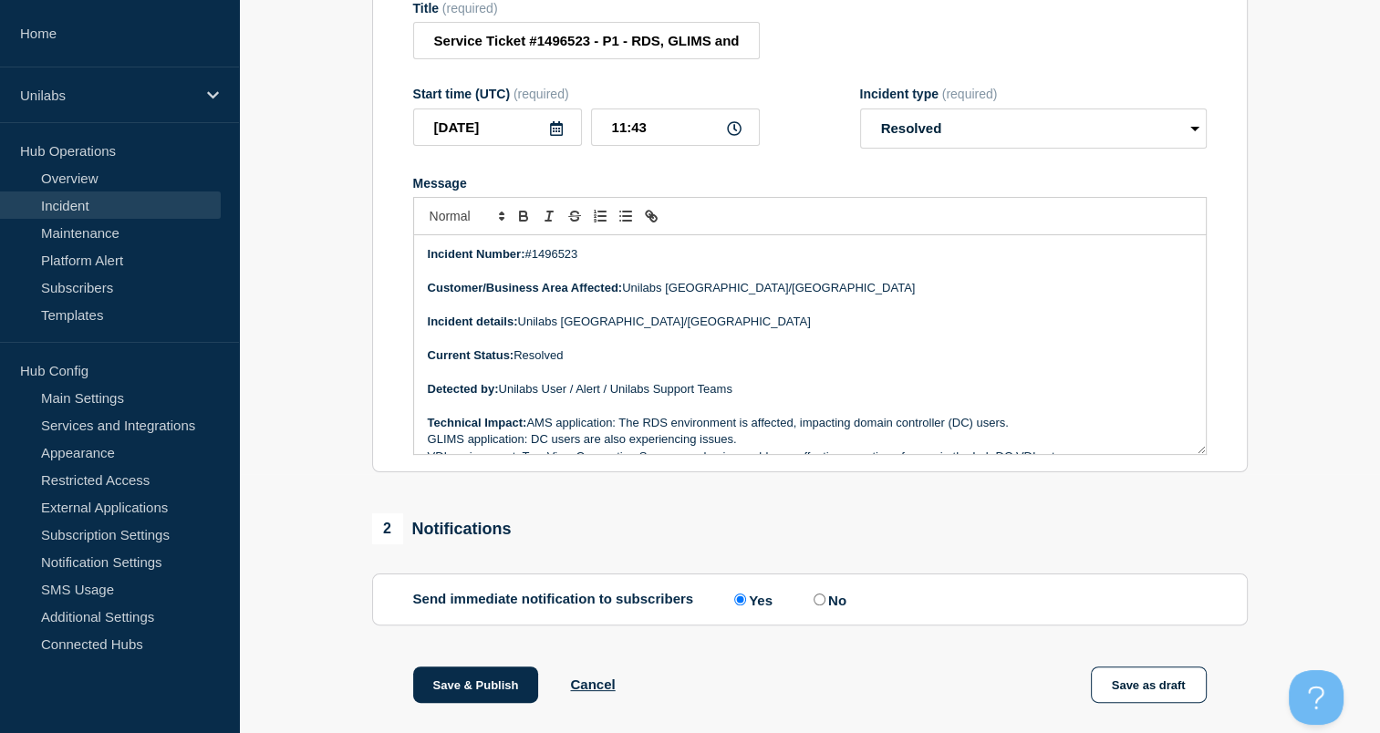
drag, startPoint x: 644, startPoint y: 418, endPoint x: 628, endPoint y: 409, distance: 18.0
click at [628, 398] on p "Detected by: Unilabs User / Alert / Unilabs Support Teams" at bounding box center [810, 389] width 764 height 16
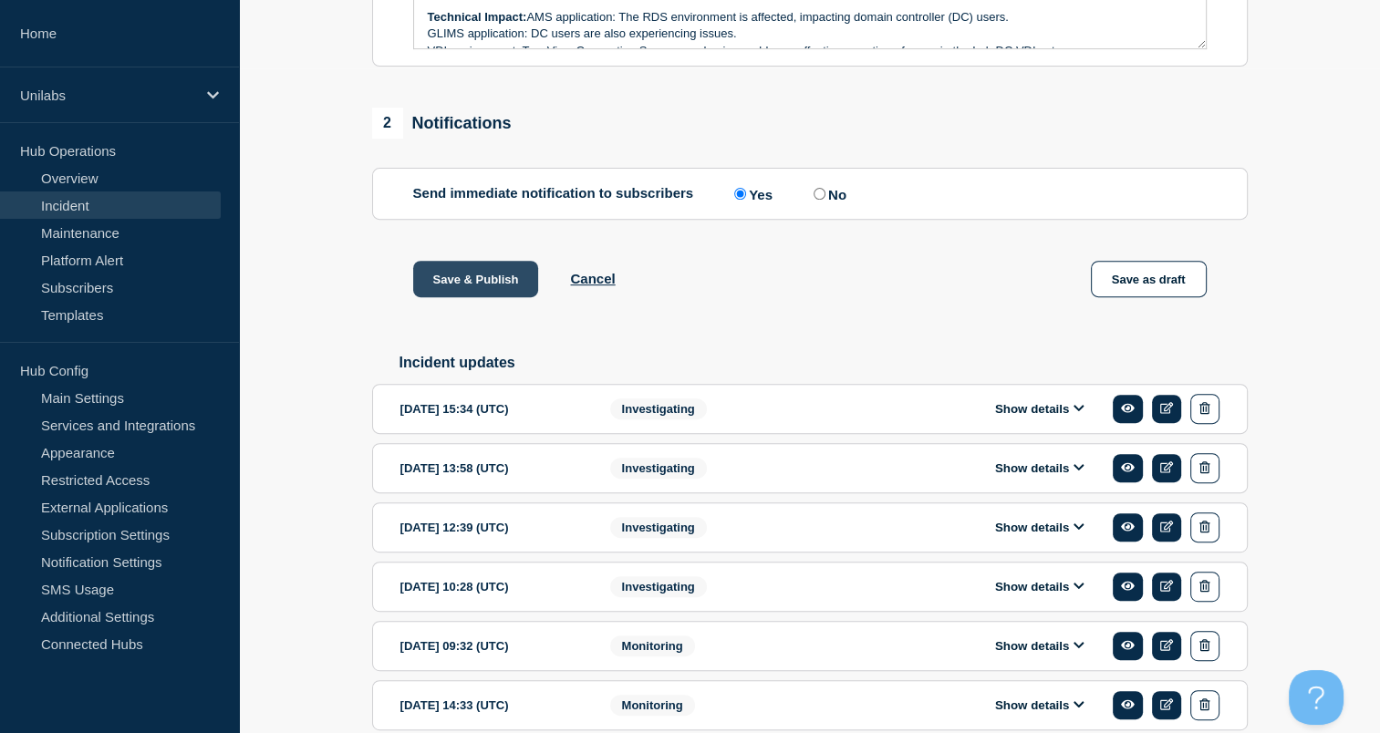
scroll to position [664, 0]
click at [468, 288] on button "Save & Publish" at bounding box center [476, 280] width 126 height 36
